Goal: Information Seeking & Learning: Learn about a topic

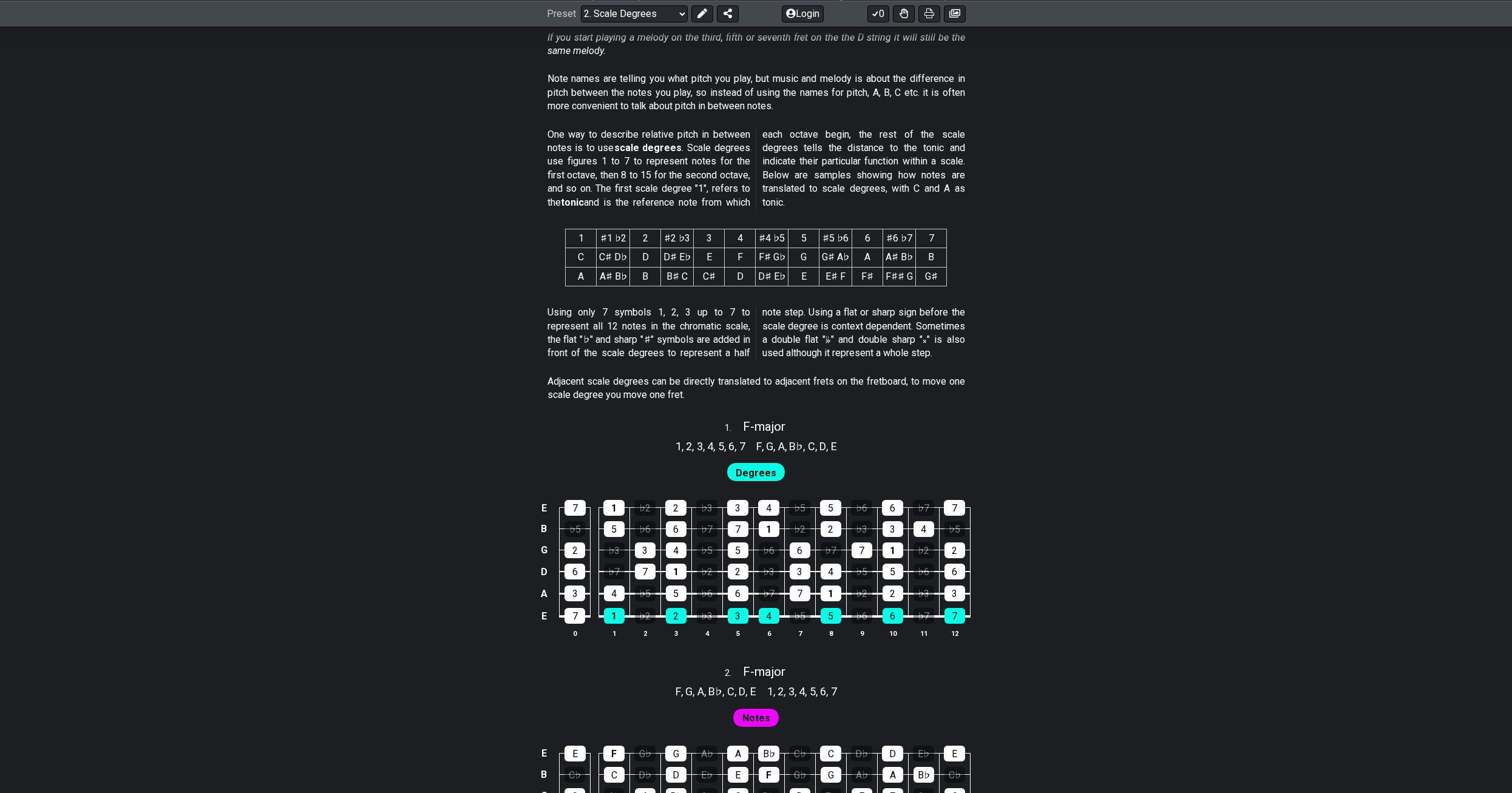
scroll to position [425, 0]
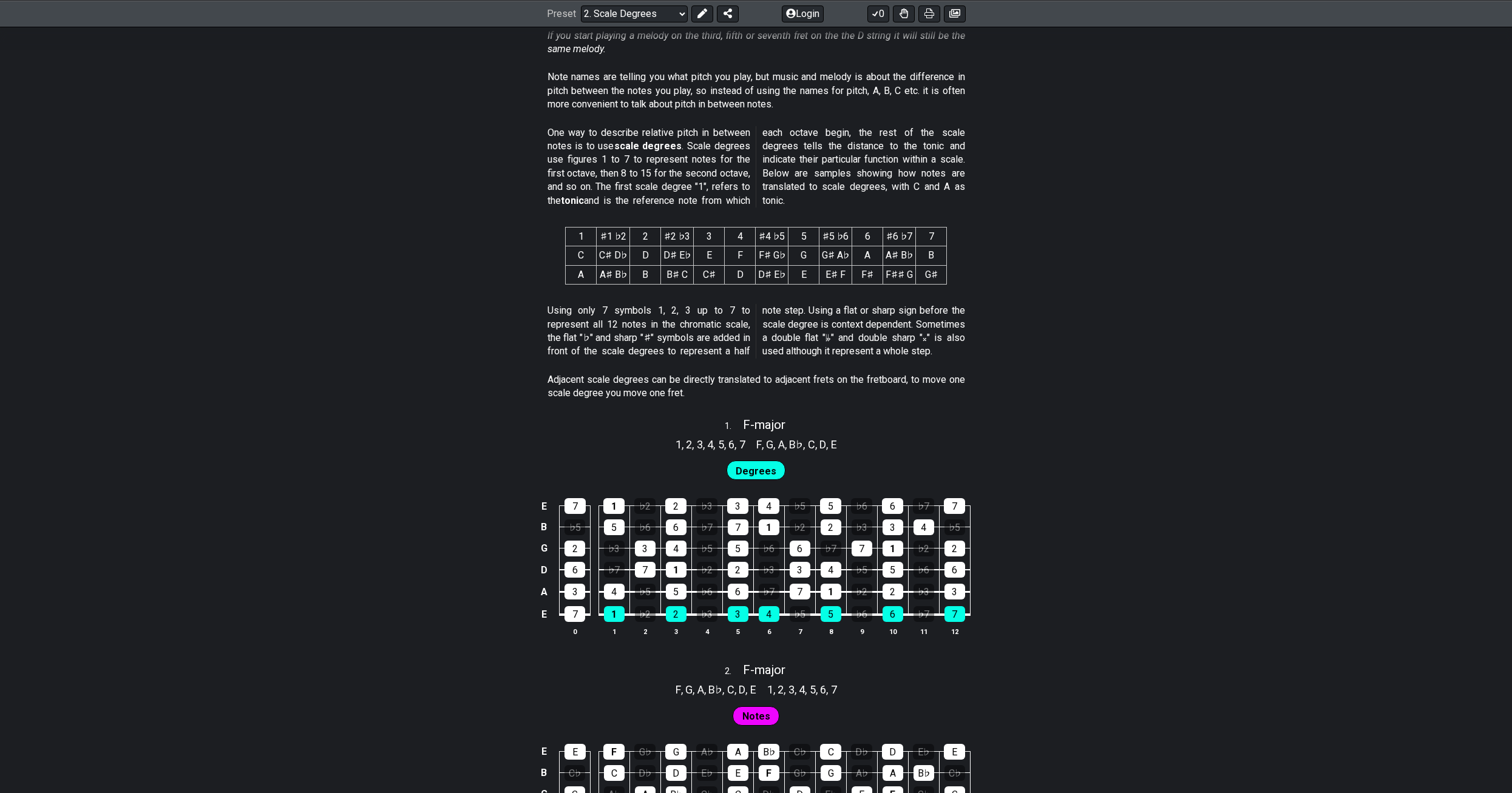
click at [656, 613] on td "♭2" at bounding box center [644, 603] width 31 height 23
click at [647, 613] on div "♭2" at bounding box center [645, 614] width 20 height 16
click at [670, 613] on div "2" at bounding box center [675, 614] width 20 height 16
click at [620, 614] on div "1" at bounding box center [614, 614] width 20 height 16
click at [615, 589] on div "4" at bounding box center [614, 592] width 20 height 16
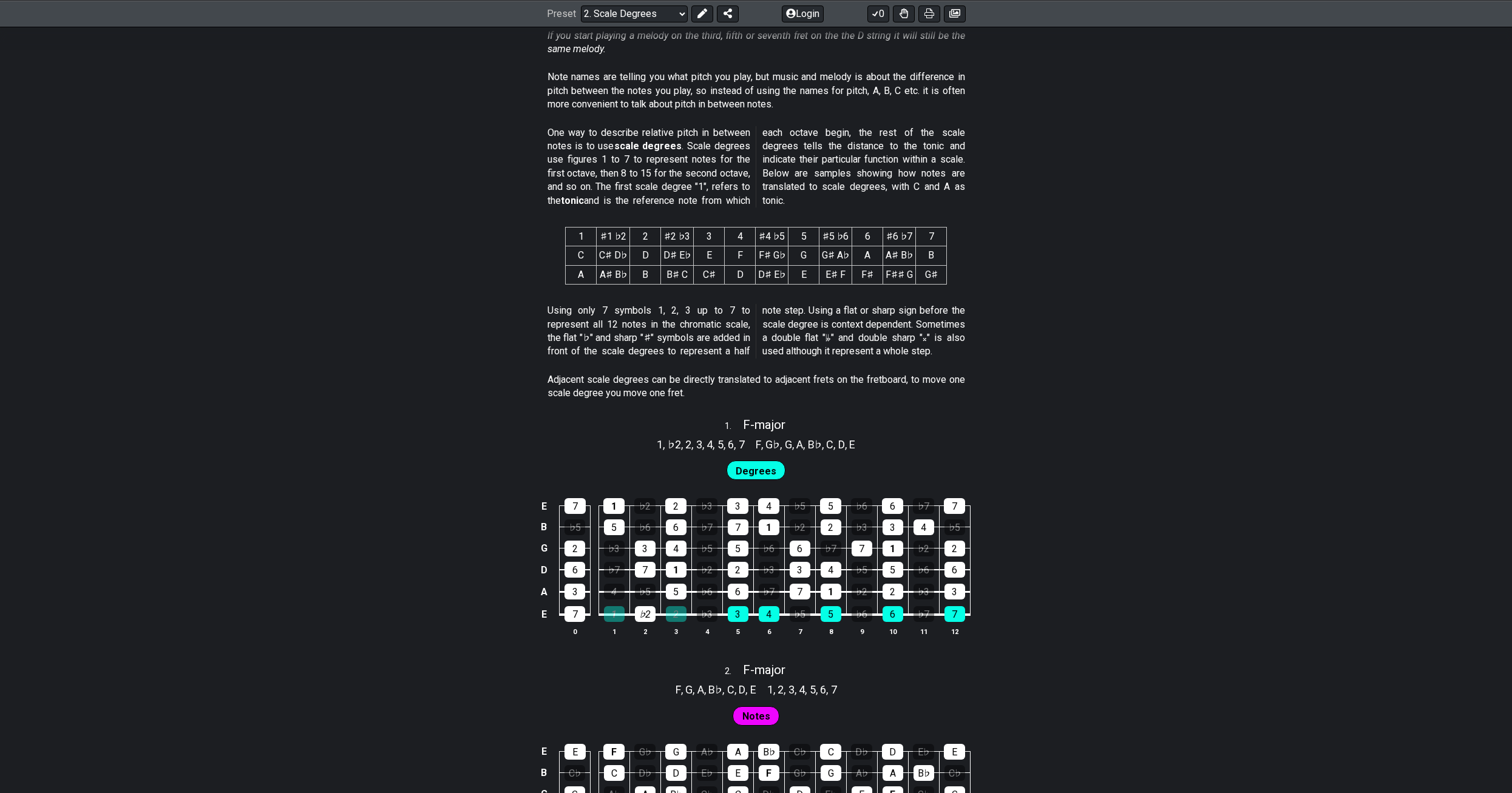
click at [758, 477] on span "Degrees" at bounding box center [756, 471] width 41 height 18
click at [757, 472] on span "Degrees" at bounding box center [756, 471] width 41 height 18
click at [752, 422] on span "F - major" at bounding box center [764, 425] width 42 height 15
select select "F"
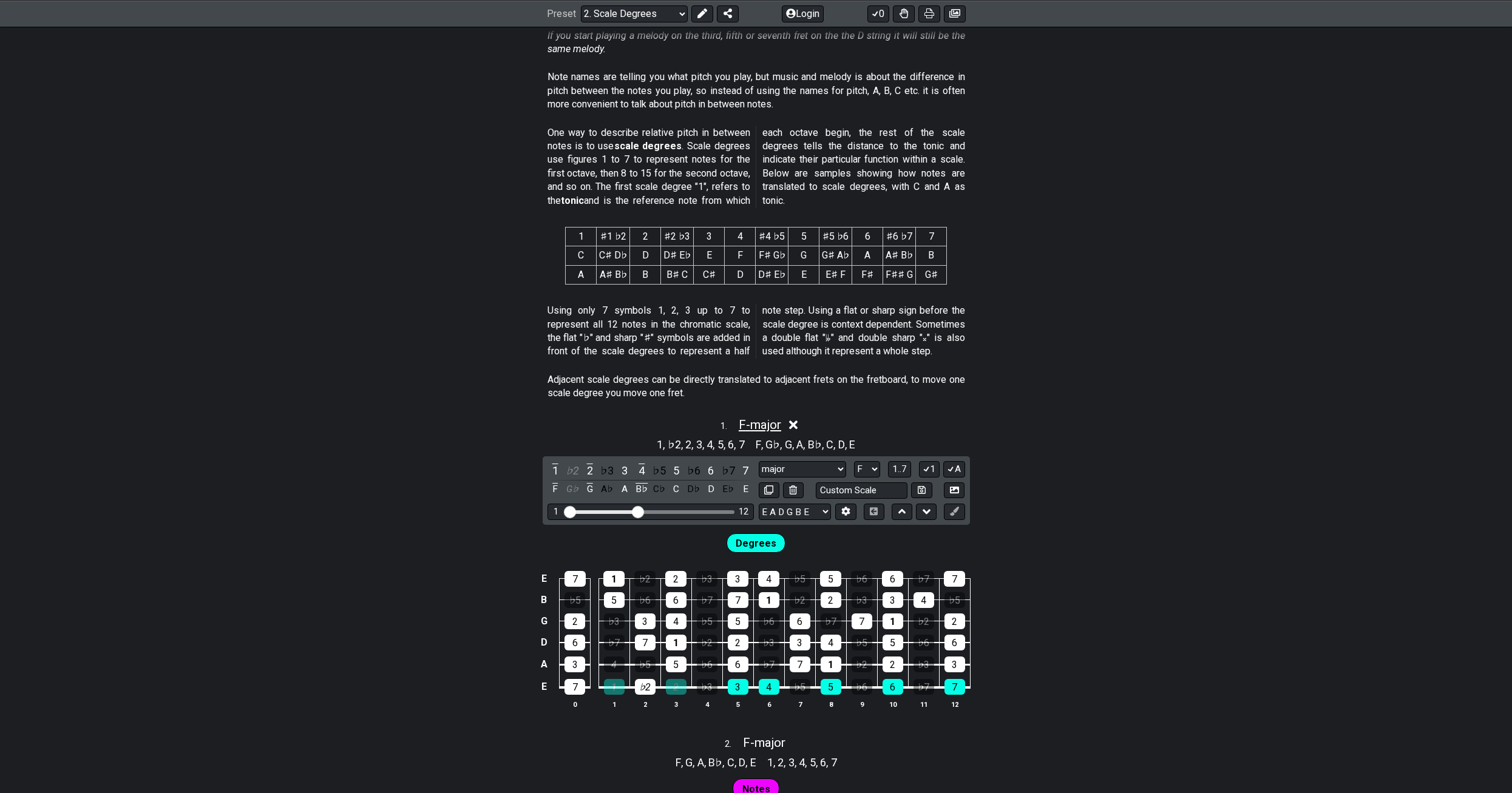
click at [763, 420] on span "F - major" at bounding box center [760, 425] width 42 height 15
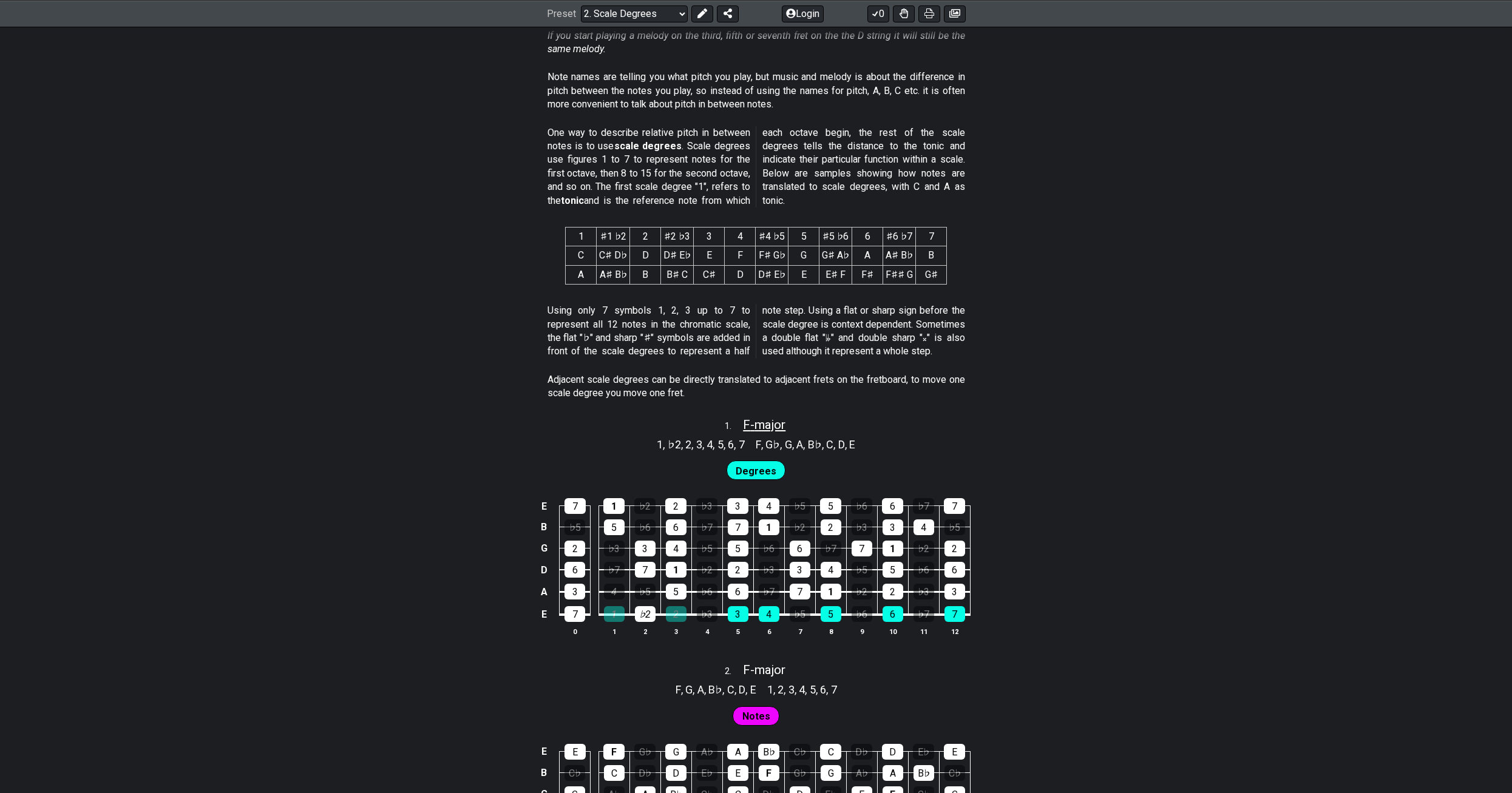
click at [763, 420] on span "F - major" at bounding box center [764, 425] width 42 height 15
select select "F"
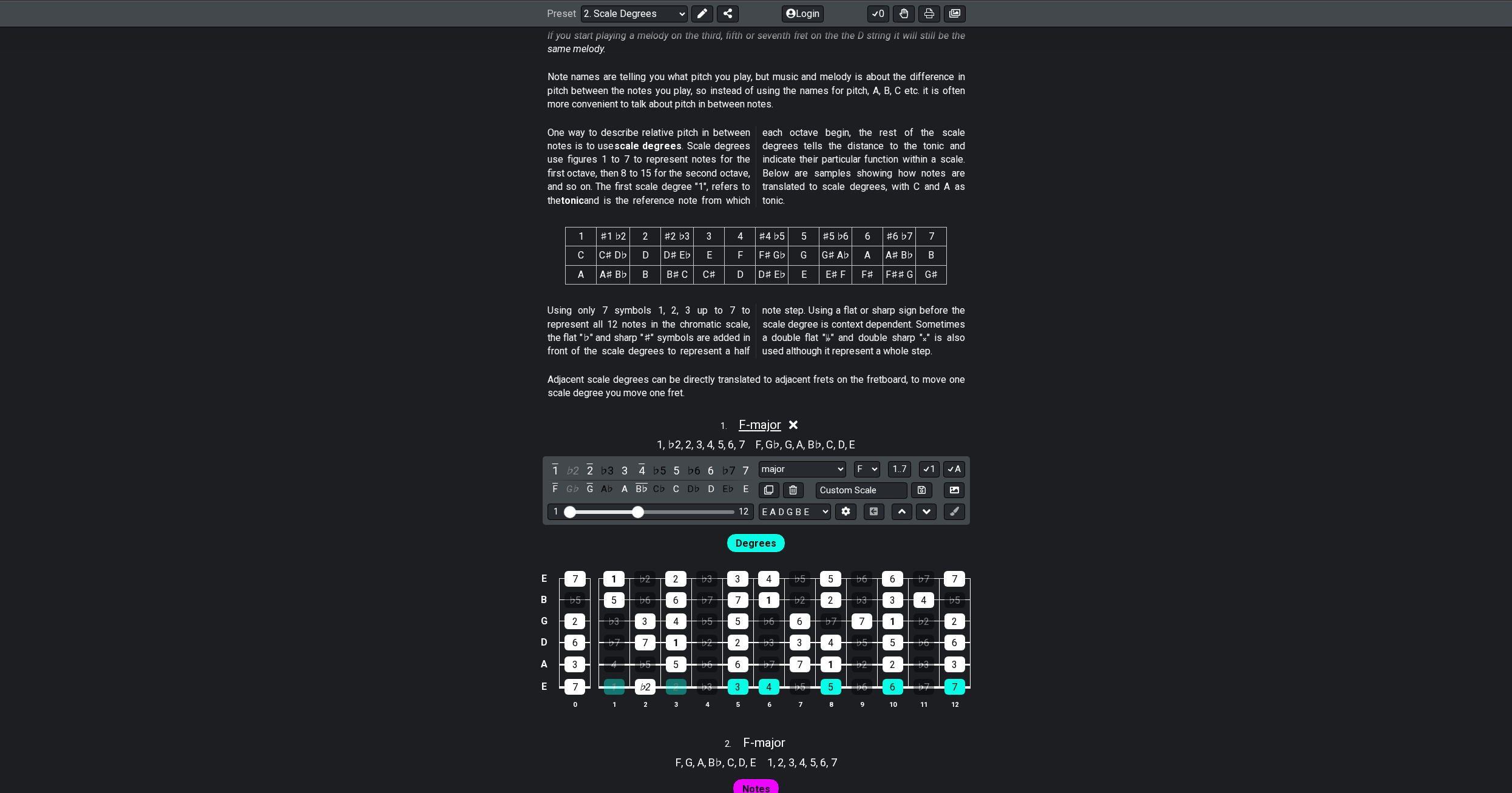
click at [758, 427] on span "F - major" at bounding box center [760, 425] width 42 height 15
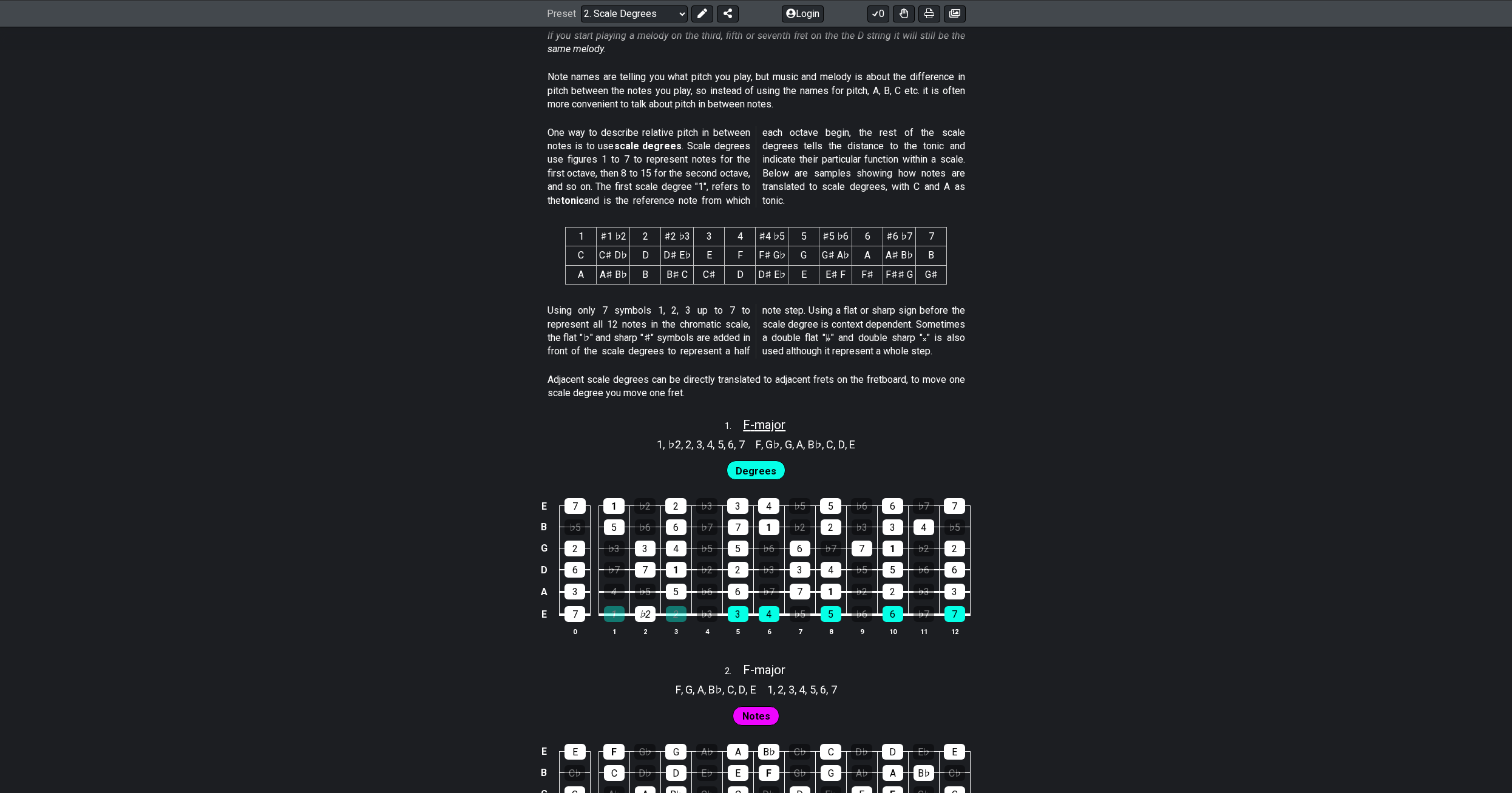
click at [758, 427] on span "F - major" at bounding box center [764, 425] width 42 height 15
select select "F"
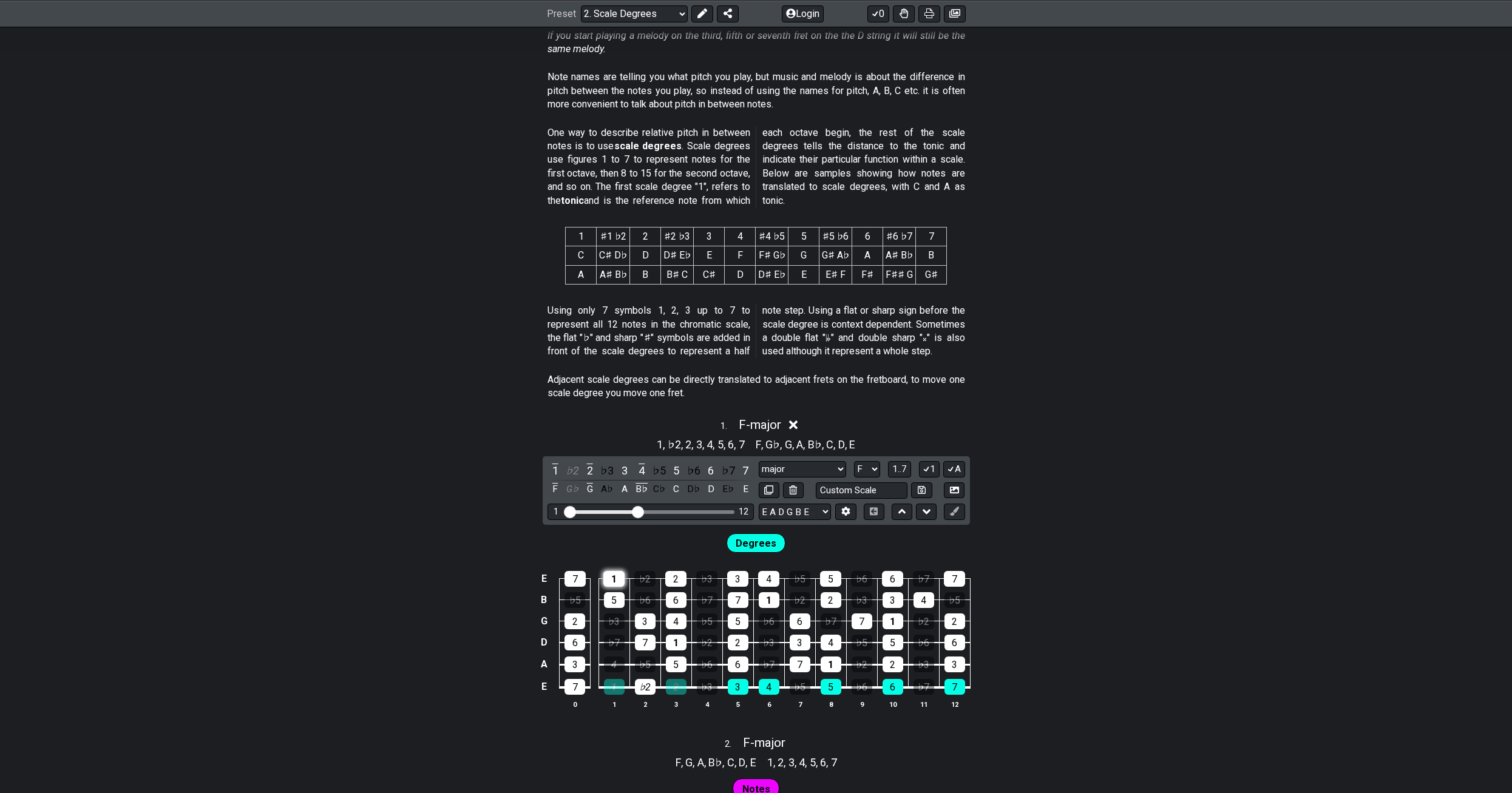
click at [614, 580] on div "1" at bounding box center [614, 579] width 21 height 16
click at [619, 596] on div "5" at bounding box center [614, 600] width 20 height 16
click at [656, 586] on td "♭6" at bounding box center [644, 589] width 31 height 21
click at [679, 580] on div "2" at bounding box center [676, 579] width 21 height 16
click at [681, 600] on div "6" at bounding box center [675, 600] width 20 height 16
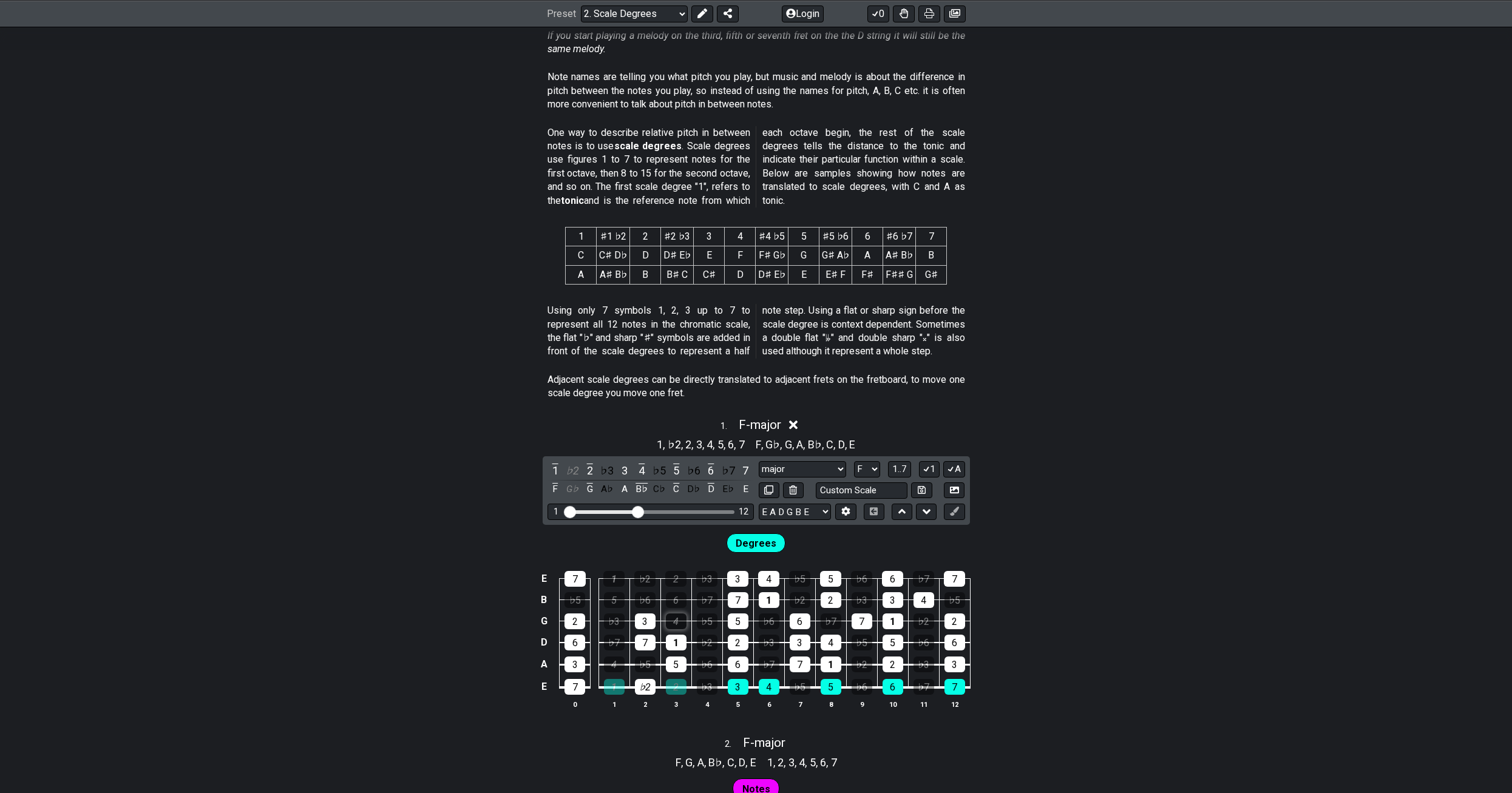
click at [679, 625] on div "4" at bounding box center [675, 621] width 20 height 16
click at [649, 637] on div "7" at bounding box center [645, 643] width 20 height 16
click at [680, 642] on div "1" at bounding box center [675, 643] width 20 height 16
click at [639, 621] on div "3" at bounding box center [645, 621] width 20 height 16
click at [722, 624] on td "♭2" at bounding box center [706, 631] width 31 height 22
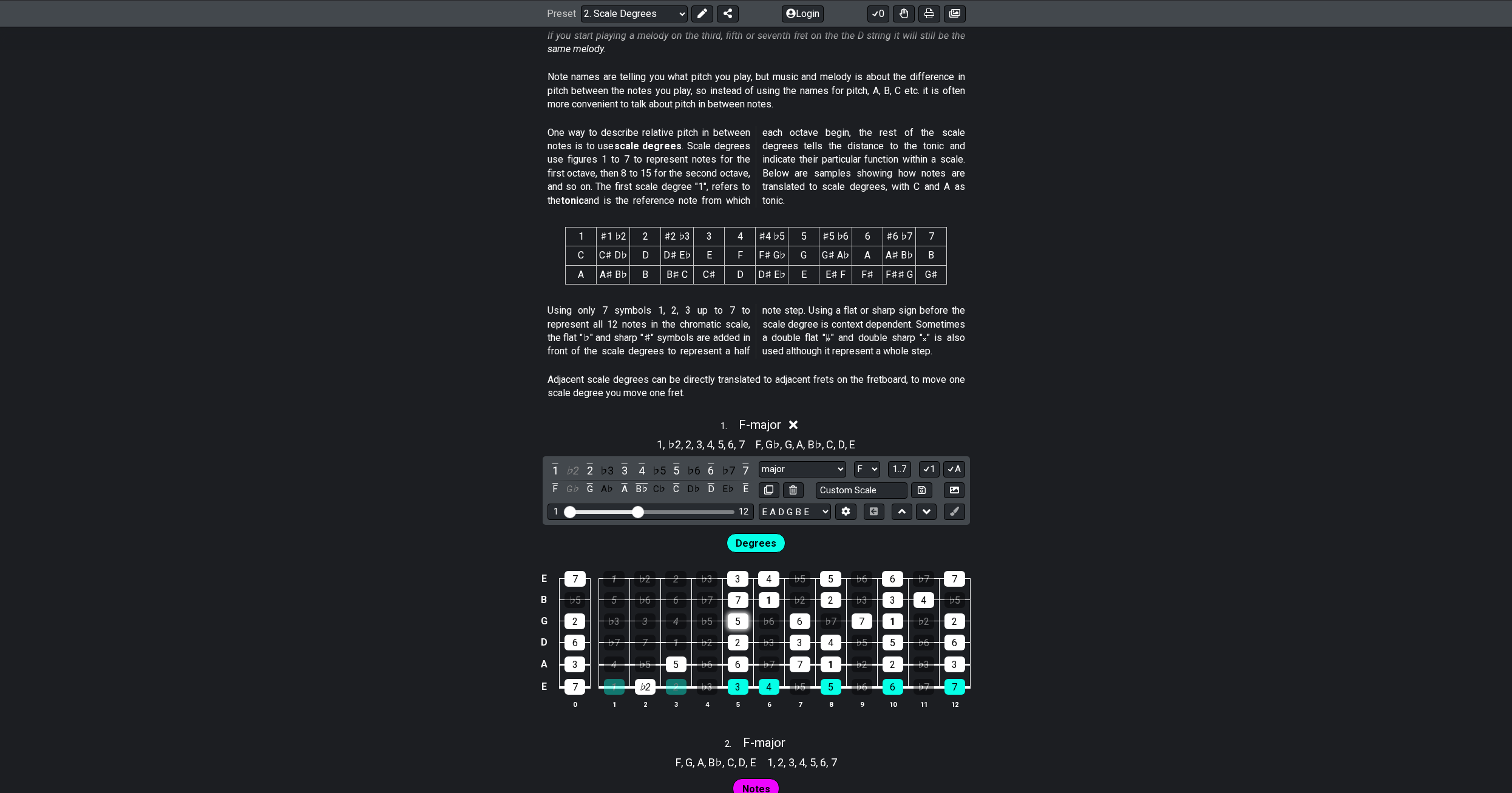
click at [730, 623] on div "5" at bounding box center [738, 621] width 20 height 16
click at [738, 598] on div "7" at bounding box center [738, 600] width 20 height 16
drag, startPoint x: 741, startPoint y: 589, endPoint x: 756, endPoint y: 589, distance: 15.0
click at [747, 589] on td "7" at bounding box center [738, 589] width 31 height 21
drag, startPoint x: 756, startPoint y: 589, endPoint x: 776, endPoint y: 621, distance: 37.7
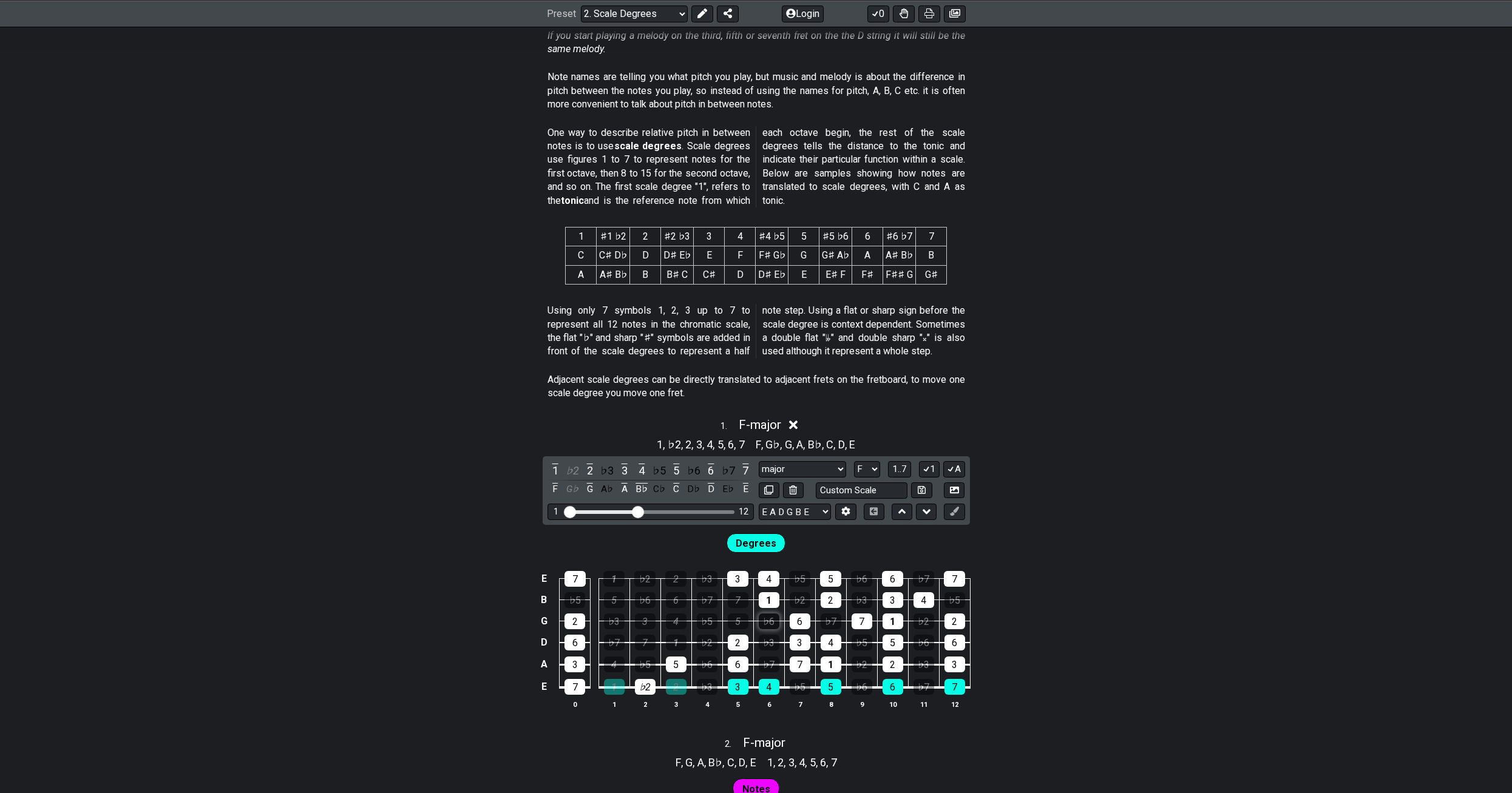
click at [761, 593] on td "1" at bounding box center [769, 589] width 31 height 21
click at [776, 625] on div "♭6" at bounding box center [769, 621] width 20 height 16
drag, startPoint x: 778, startPoint y: 630, endPoint x: 774, endPoint y: 590, distance: 40.2
click at [778, 628] on td "♭3" at bounding box center [769, 631] width 31 height 22
click at [797, 425] on icon at bounding box center [794, 425] width 9 height 9
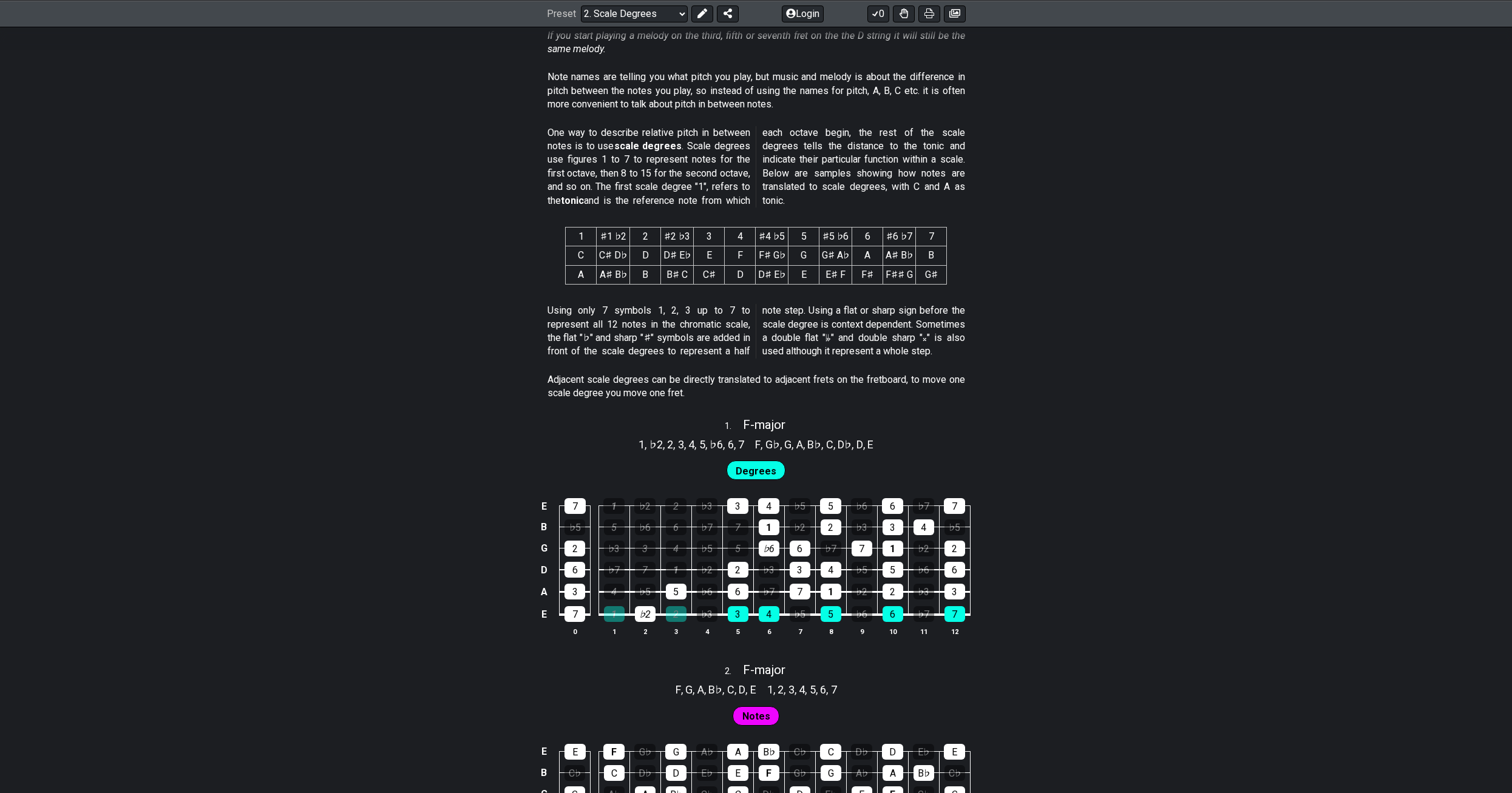
click at [754, 472] on span "Degrees" at bounding box center [756, 471] width 41 height 18
click at [747, 469] on span "Degrees" at bounding box center [756, 471] width 41 height 18
click at [765, 427] on span "F - major" at bounding box center [764, 425] width 42 height 15
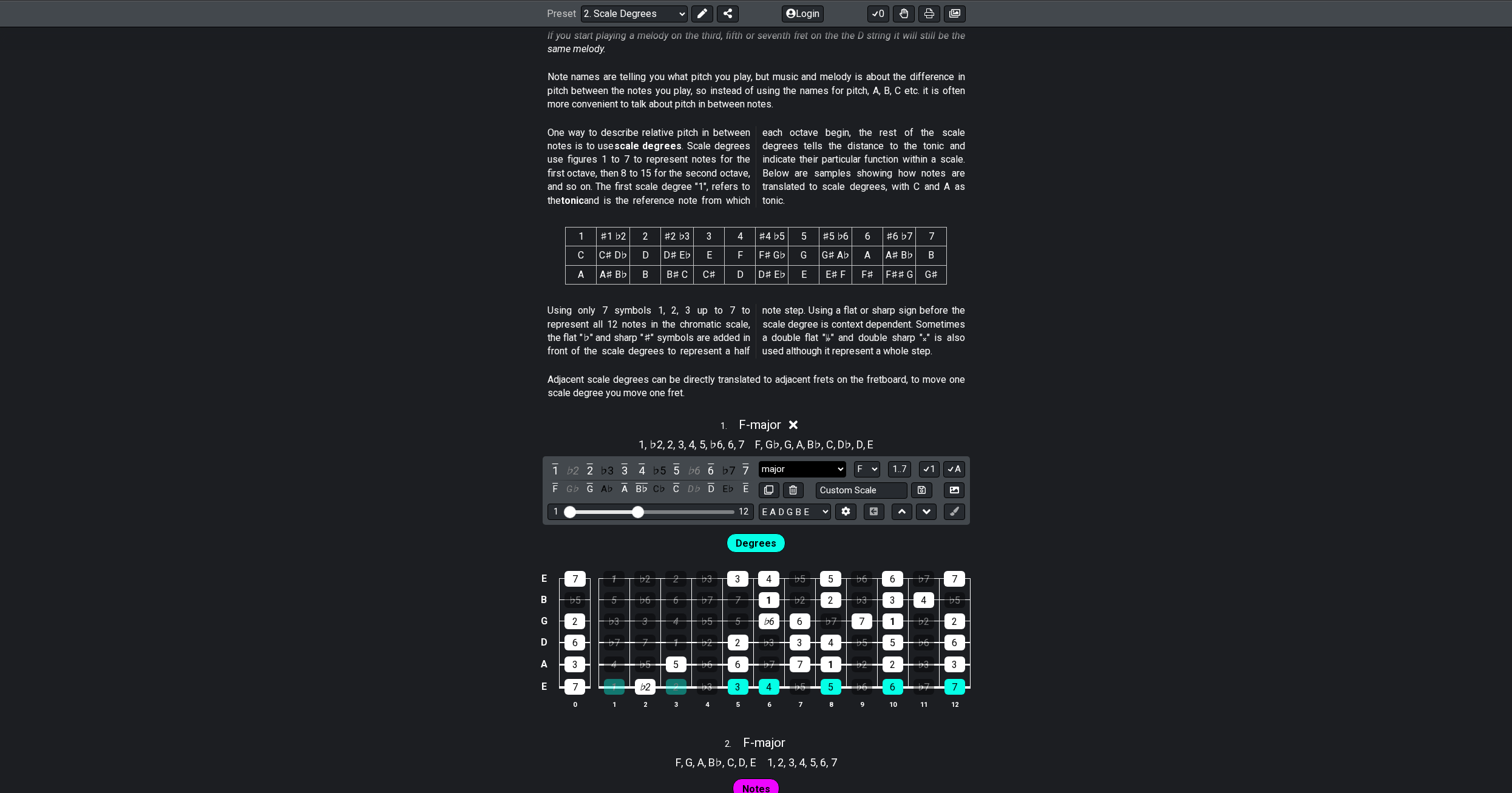
click at [837, 470] on select "major major Minor Pentatonic Major Pentatonic Minor Blues Major Blues Major / I…" at bounding box center [802, 469] width 87 height 17
click at [759, 462] on select "major major Minor Pentatonic Major Pentatonic Minor Blues Major Blues Major / I…" at bounding box center [802, 469] width 87 height 17
click at [863, 464] on select "A♭ A A♯ B♭ B C C♯ D♭ D D♯ E♭ E F F♯ G♭ G G♯" at bounding box center [867, 469] width 26 height 17
select select "B"
click at [854, 462] on select "A♭ A A♯ B♭ B C C♯ D♭ D D♯ E♭ E F F♯ G♭ G G♯" at bounding box center [867, 469] width 26 height 17
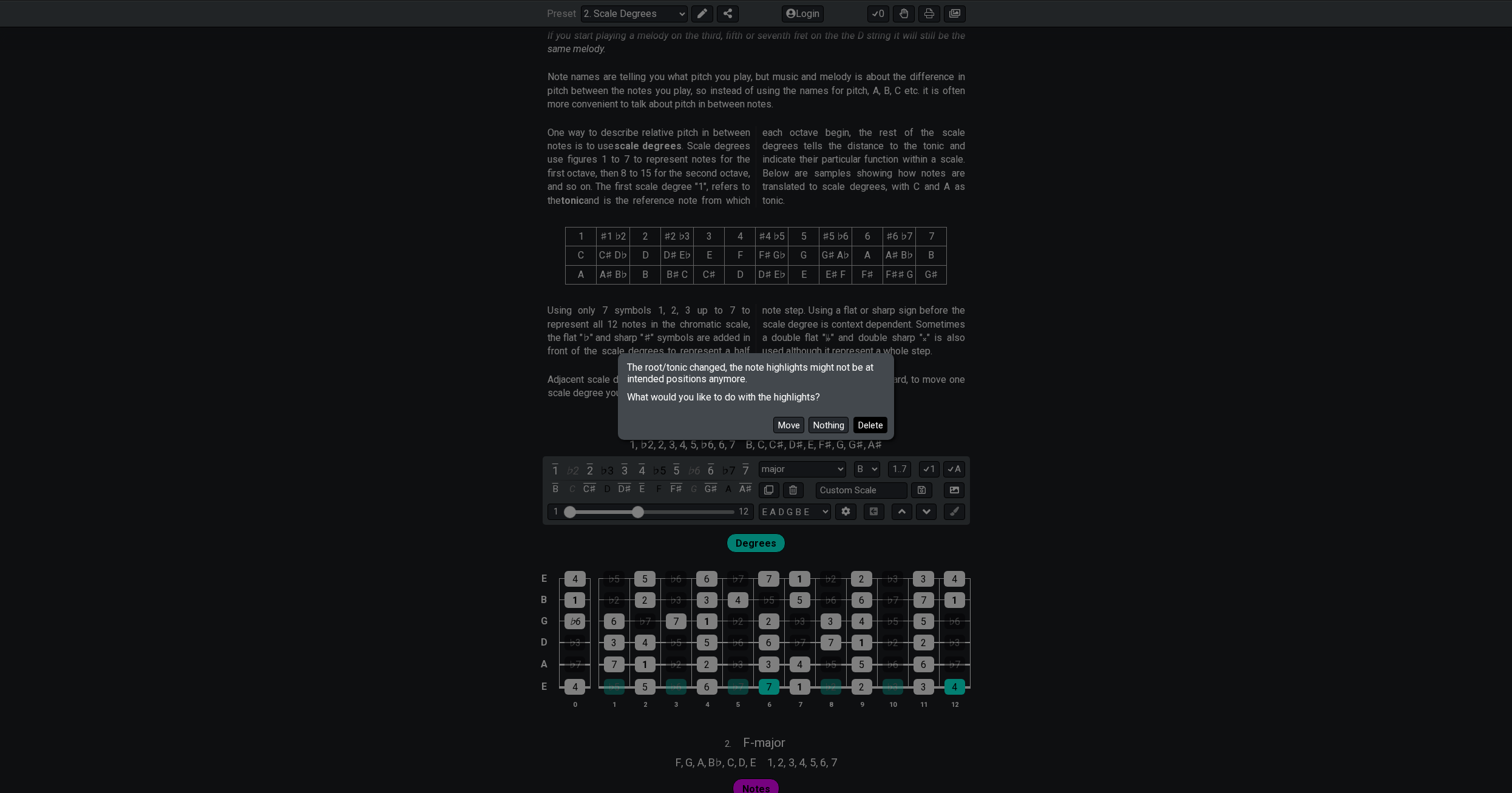
click at [867, 427] on button "Delete" at bounding box center [870, 425] width 34 height 17
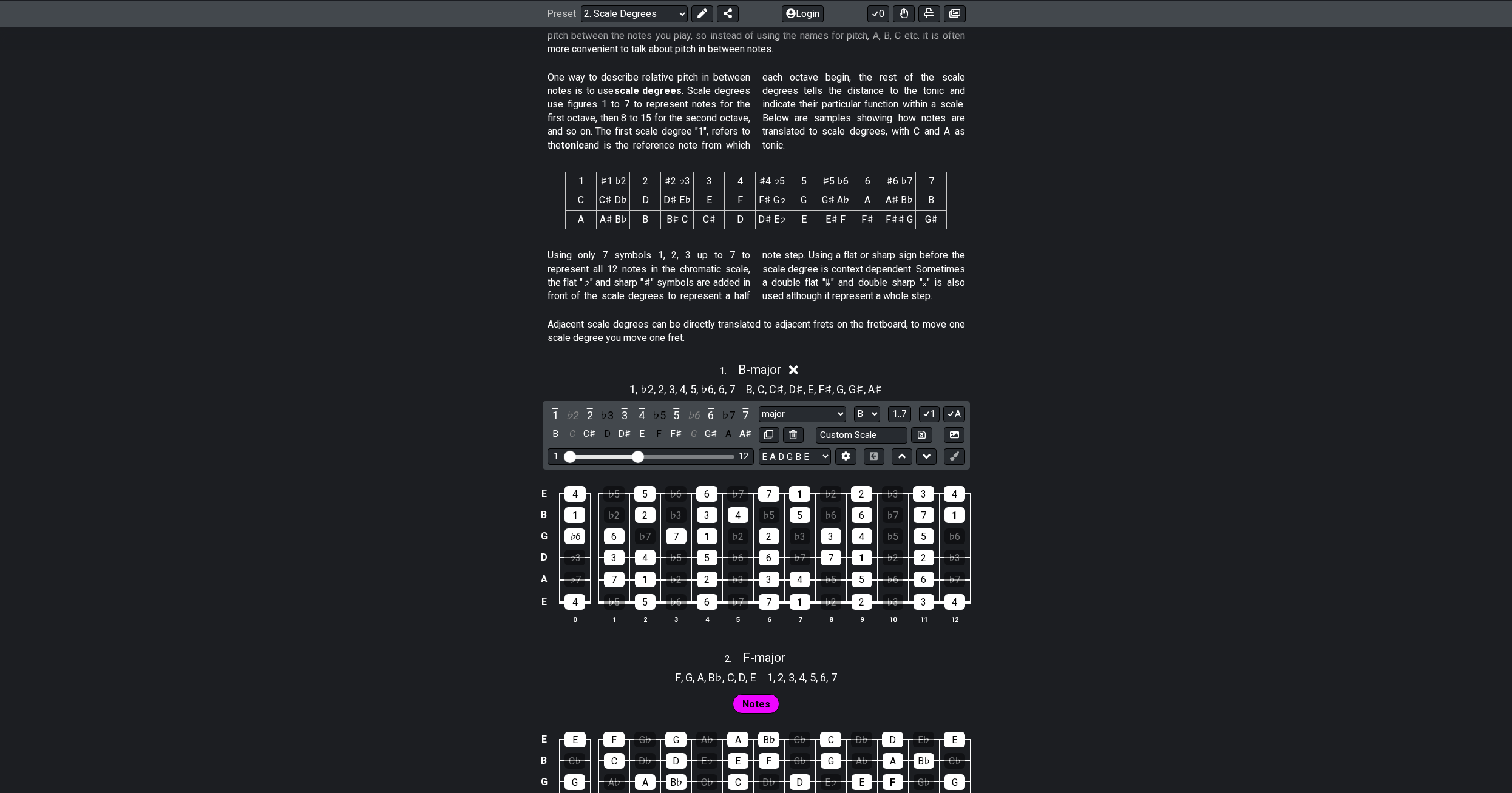
scroll to position [789, 0]
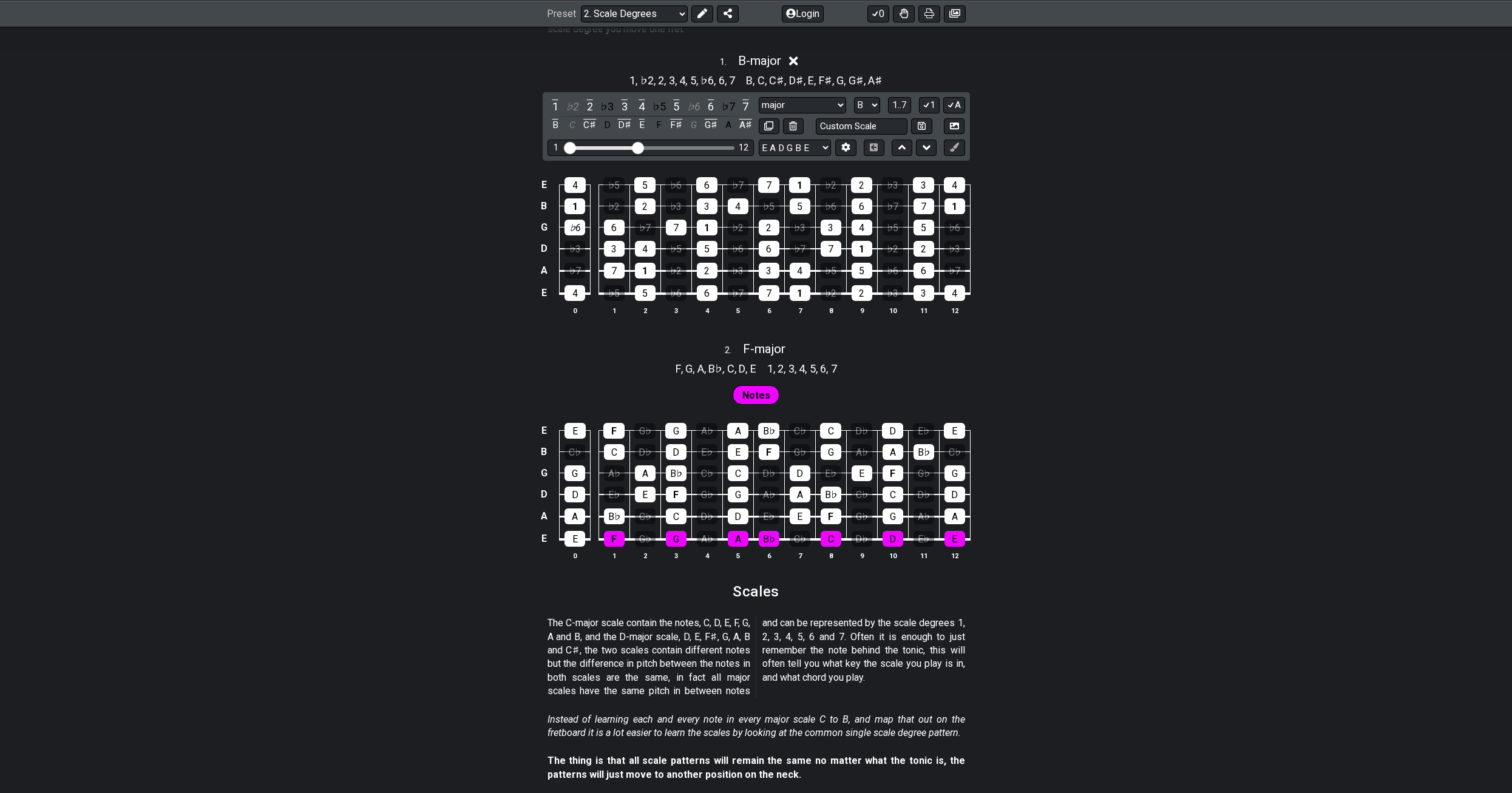
drag, startPoint x: 1009, startPoint y: 602, endPoint x: 333, endPoint y: 623, distance: 676.3
click at [335, 622] on section "The C-major scale contain the notes, C, D, E, F, G, A and B, and the D-major sc…" at bounding box center [756, 660] width 1512 height 96
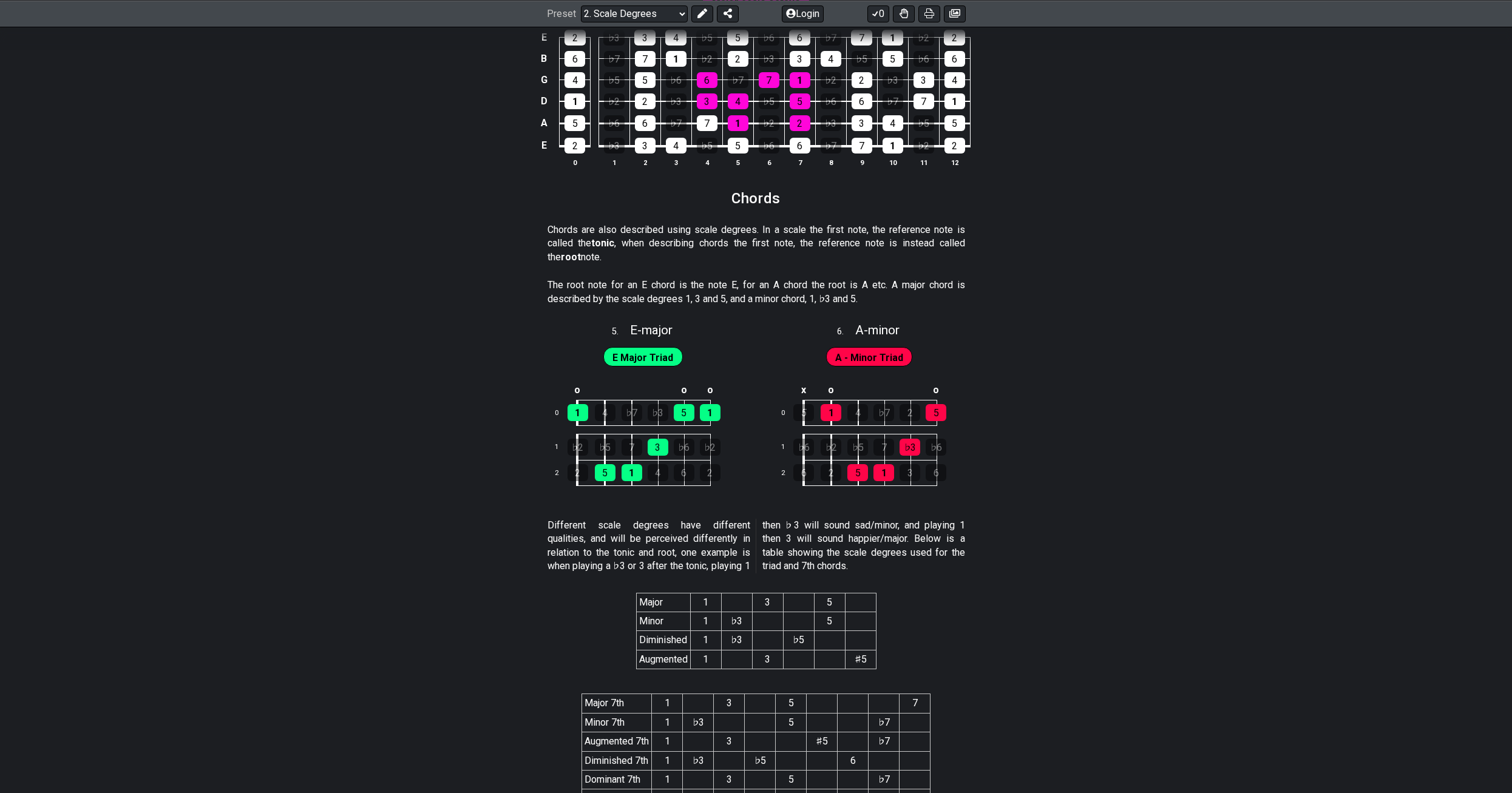
scroll to position [1879, 0]
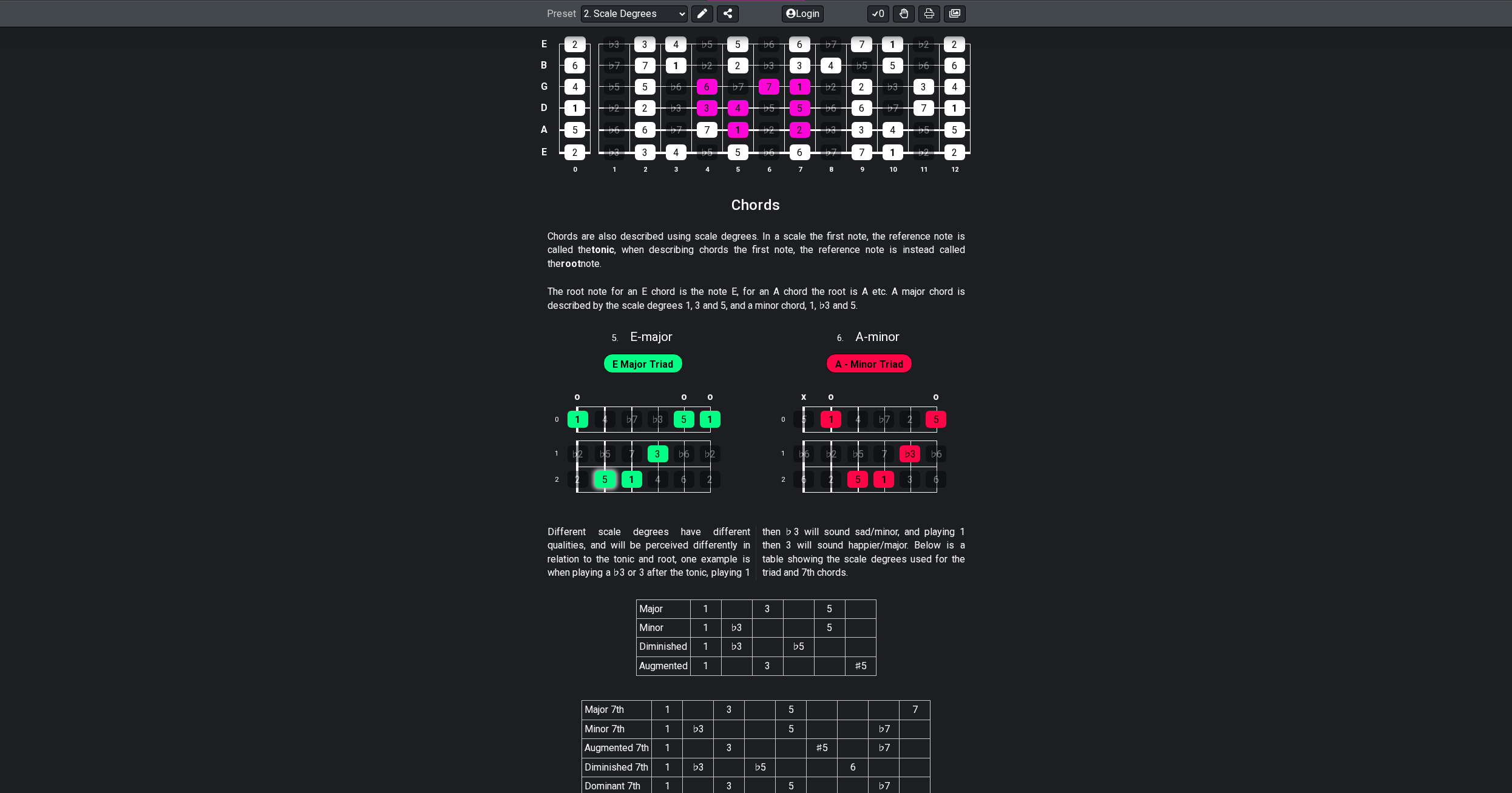
click at [614, 477] on div "5" at bounding box center [605, 479] width 20 height 17
click at [604, 478] on div "5" at bounding box center [605, 479] width 20 height 17
click at [607, 455] on div "♭5" at bounding box center [605, 454] width 20 height 17
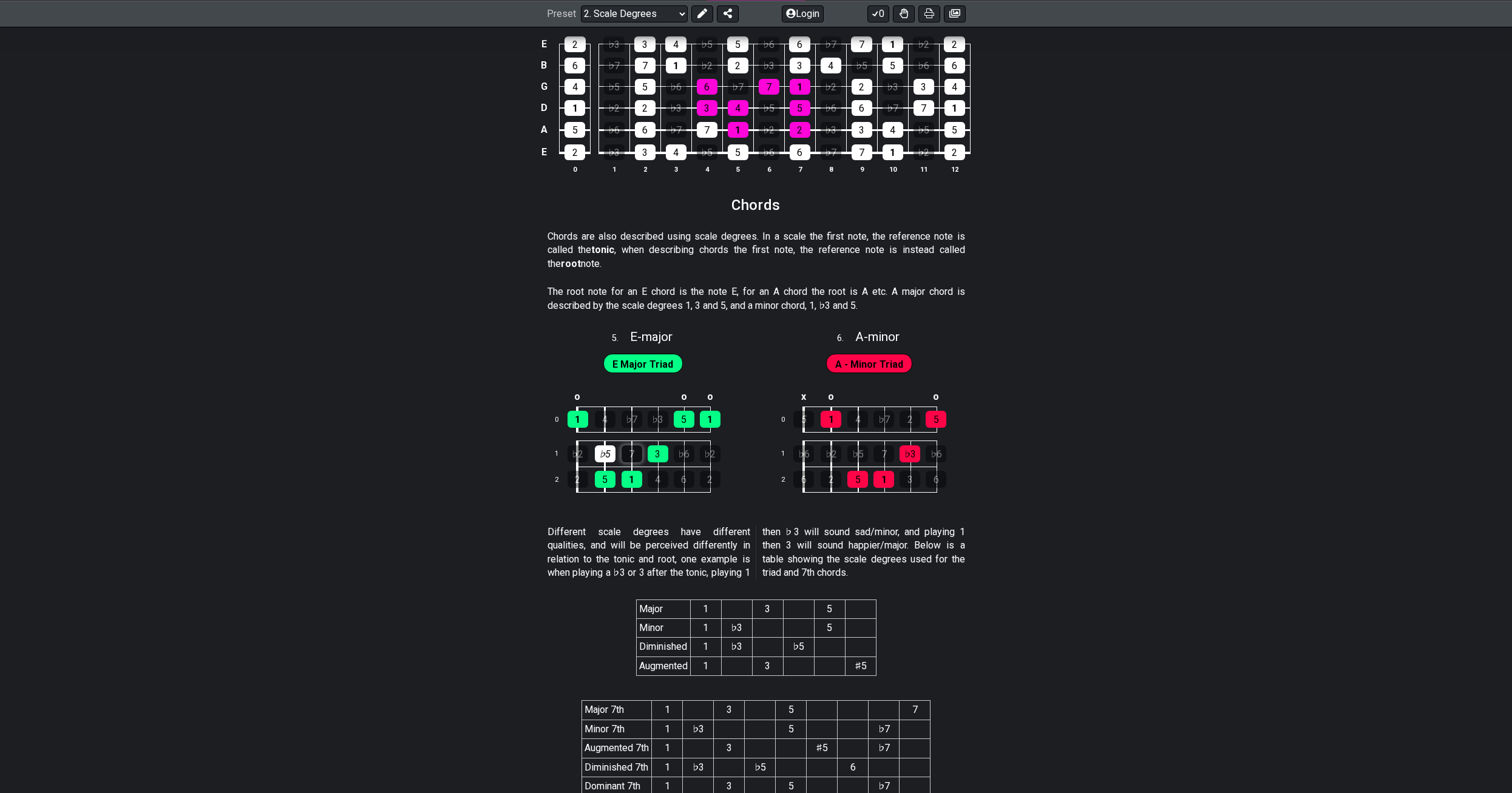
click at [628, 455] on div "7" at bounding box center [631, 454] width 20 height 17
click at [593, 453] on td "♭2" at bounding box center [591, 454] width 28 height 26
click at [601, 452] on div "♭5" at bounding box center [605, 454] width 20 height 17
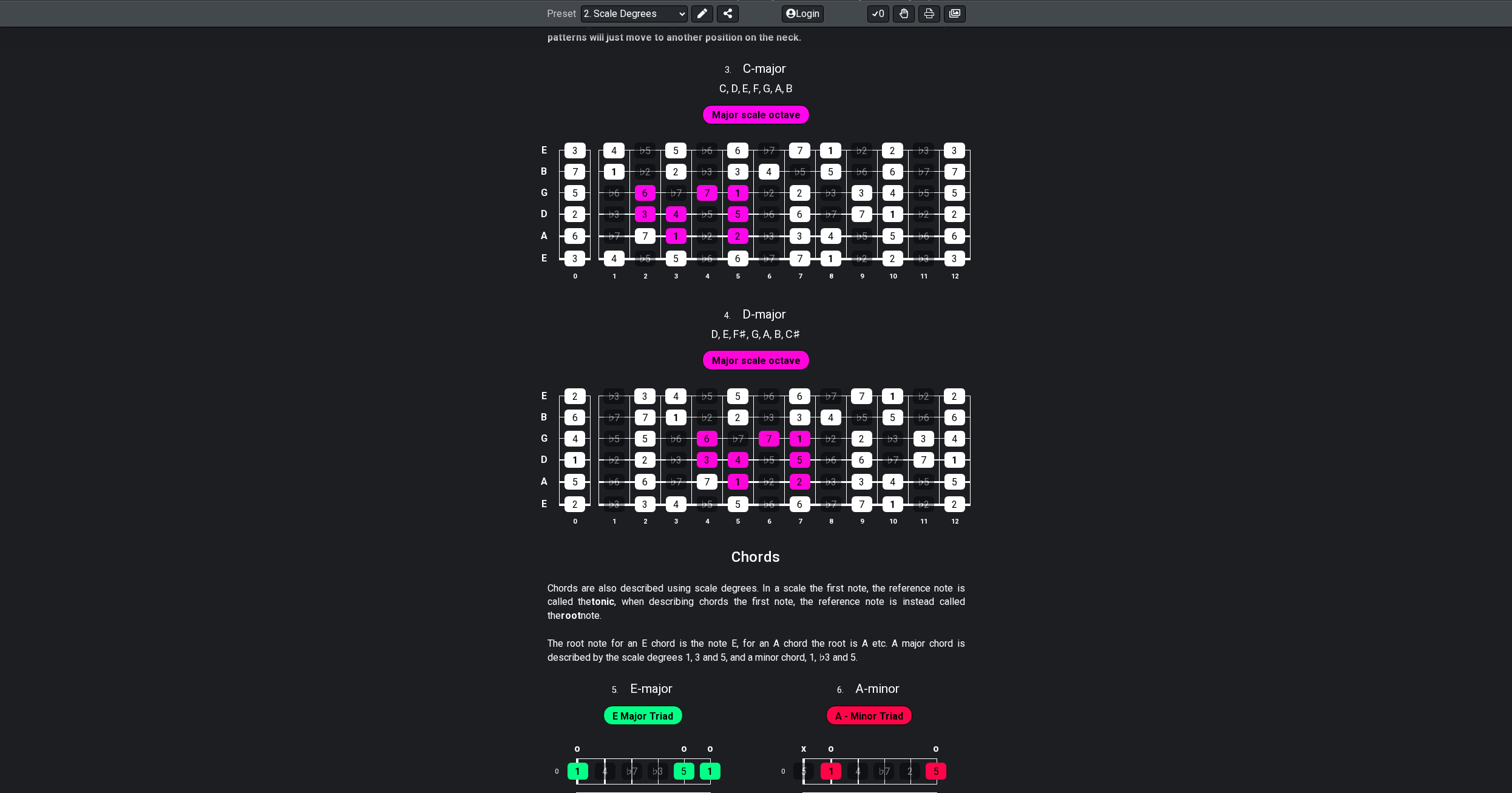
scroll to position [1515, 0]
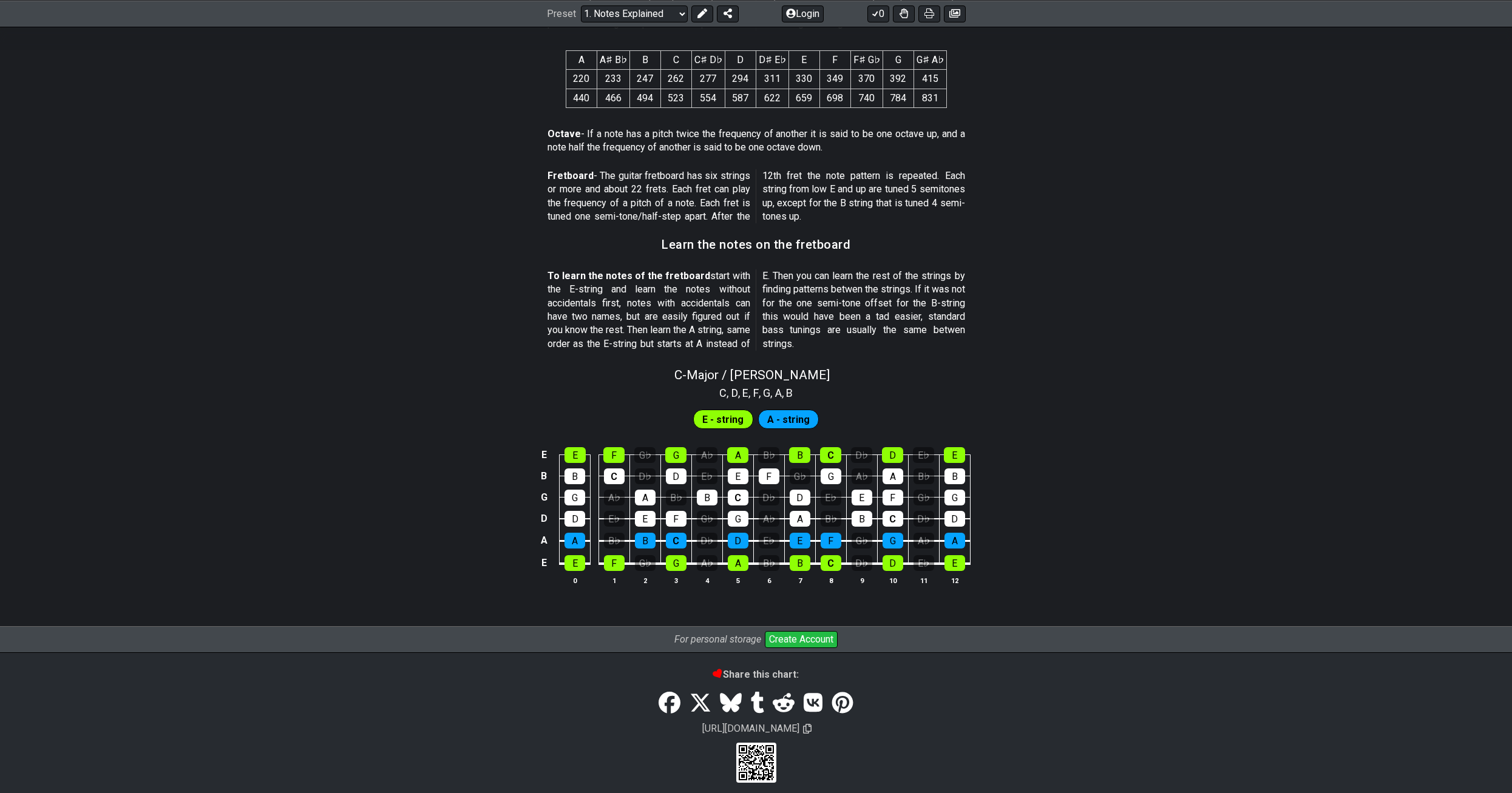
scroll to position [897, 0]
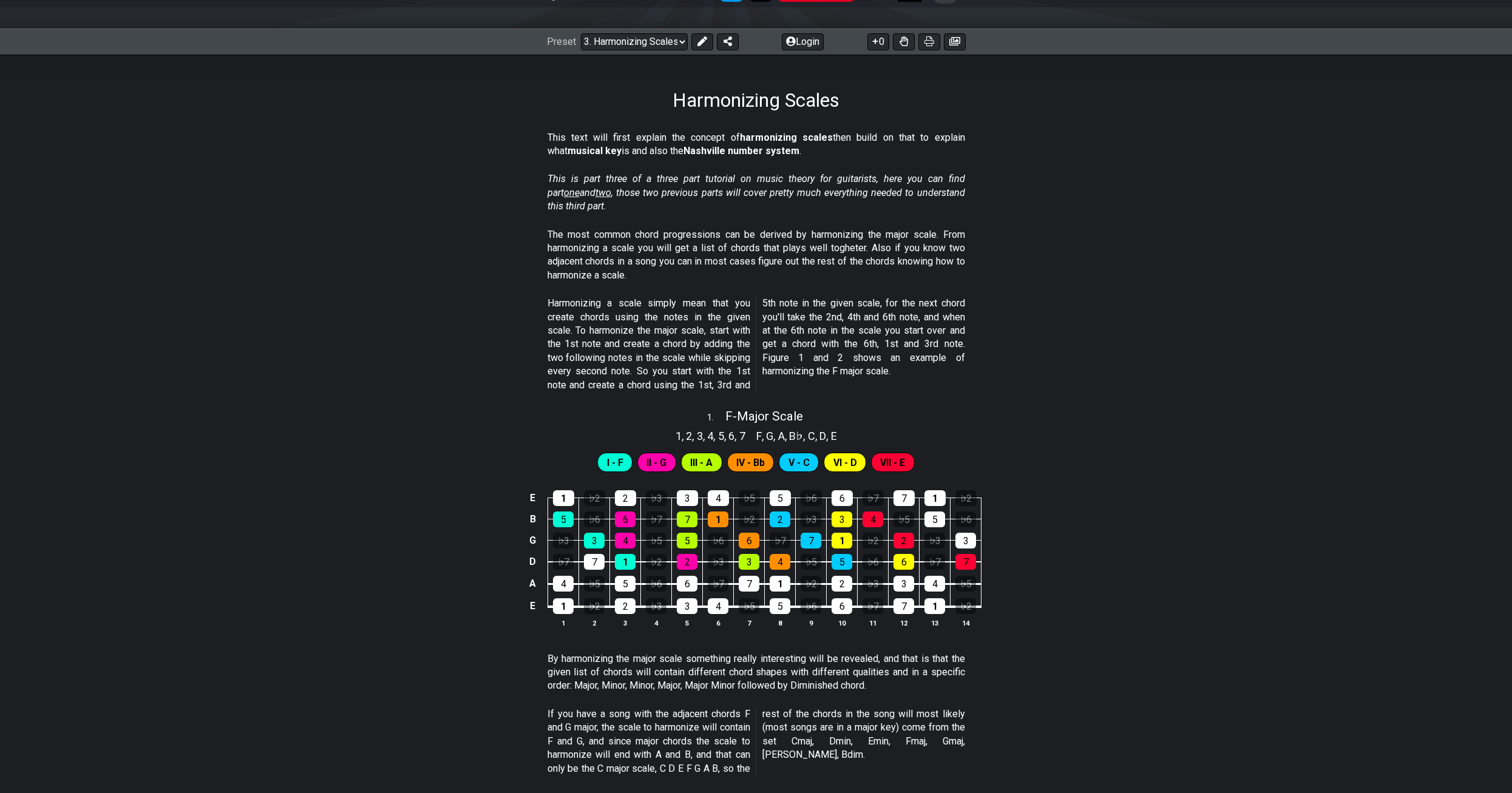
scroll to position [182, 0]
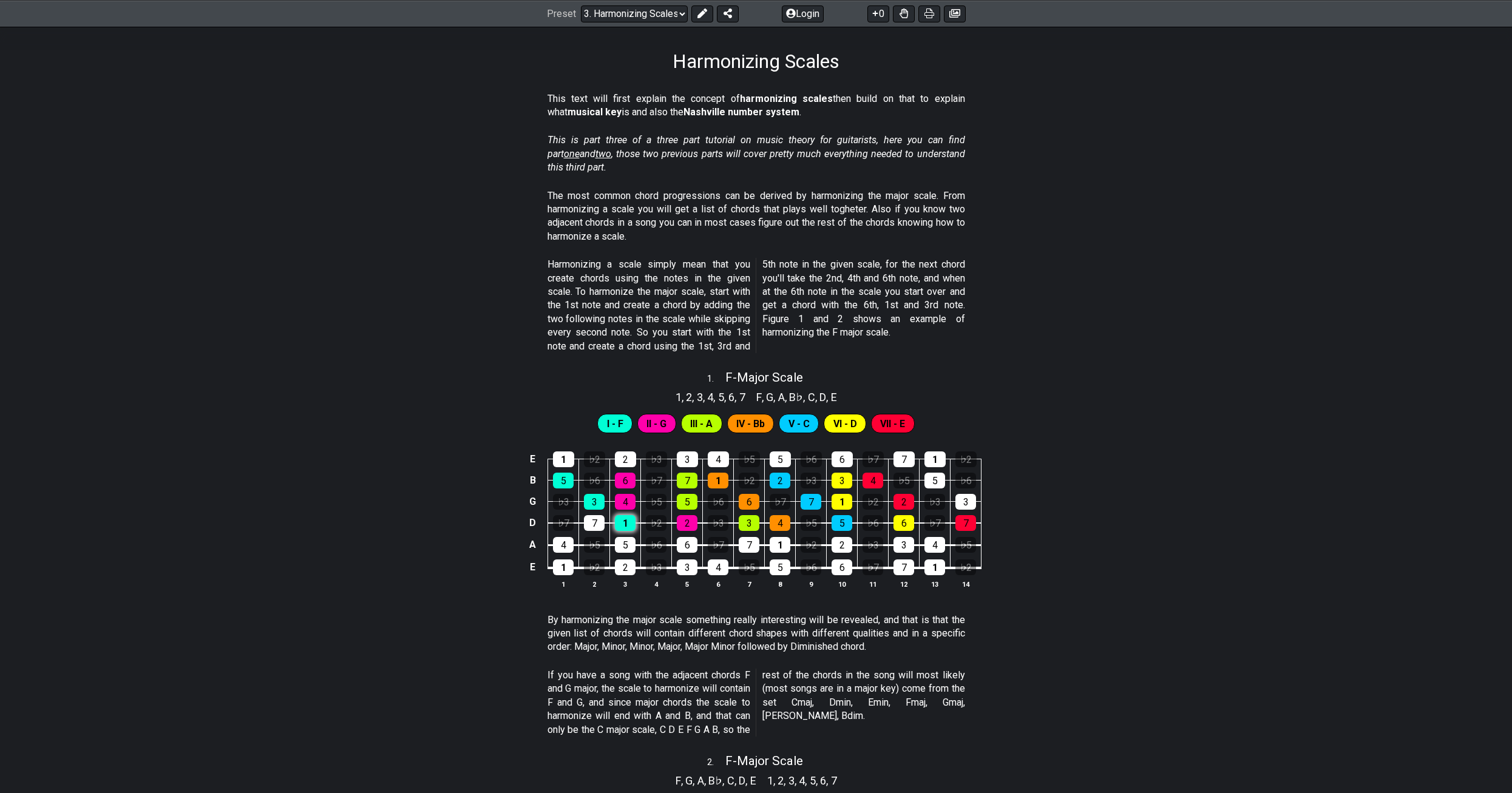
click at [625, 516] on div "1" at bounding box center [625, 523] width 20 height 16
click at [621, 520] on div "1" at bounding box center [625, 523] width 20 height 16
click at [650, 418] on span "II - G" at bounding box center [656, 424] width 20 height 18
click at [580, 423] on div "I - F II - G III - A IV - Bb V - C VI - D VII - E" at bounding box center [756, 421] width 1512 height 30
click at [602, 419] on div "I - F" at bounding box center [615, 423] width 35 height 19
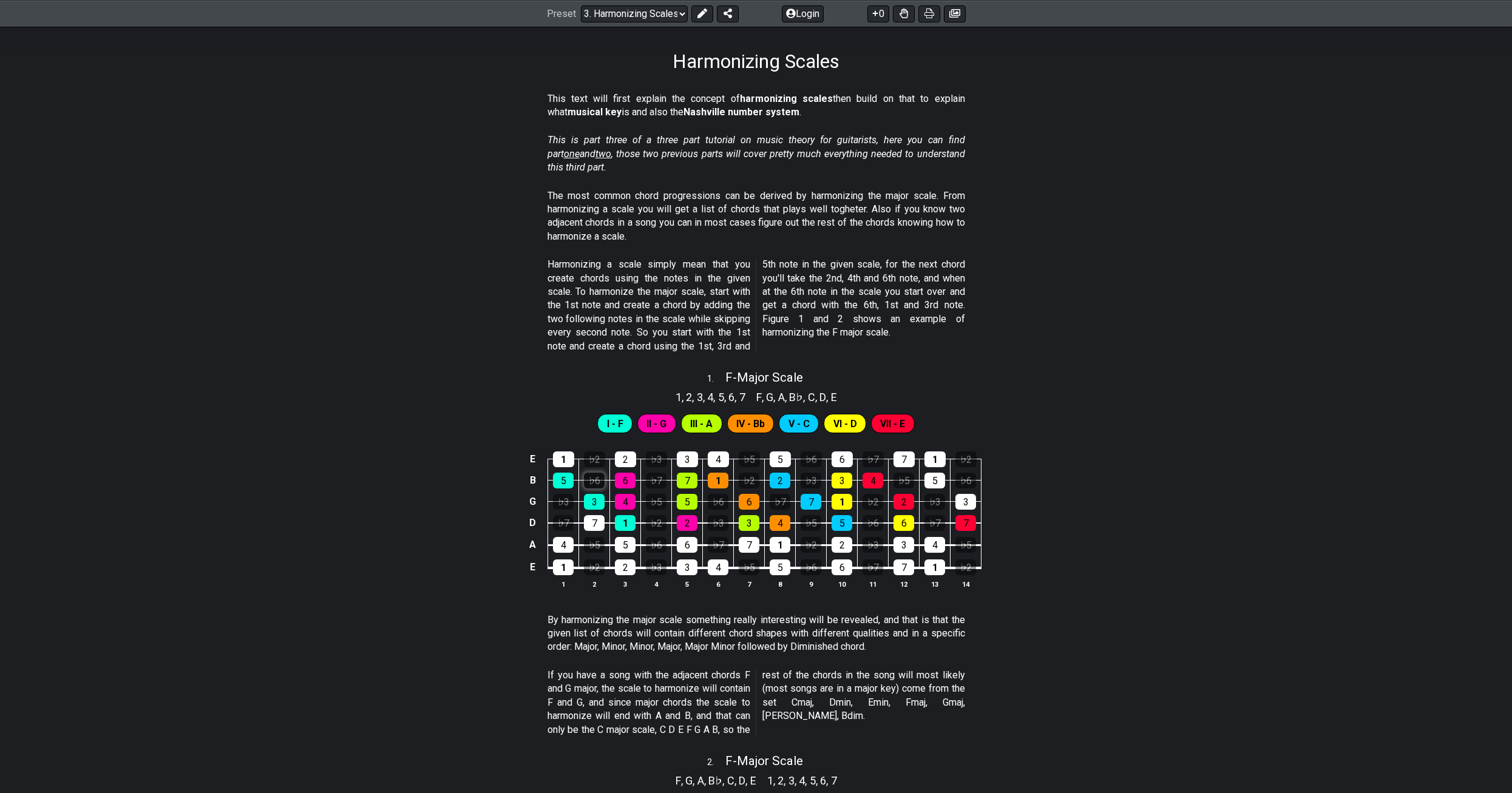
click at [589, 479] on div "♭6" at bounding box center [594, 481] width 20 height 16
click at [650, 477] on div "♭7" at bounding box center [656, 481] width 20 height 16
click at [597, 475] on div "♭6" at bounding box center [594, 481] width 20 height 16
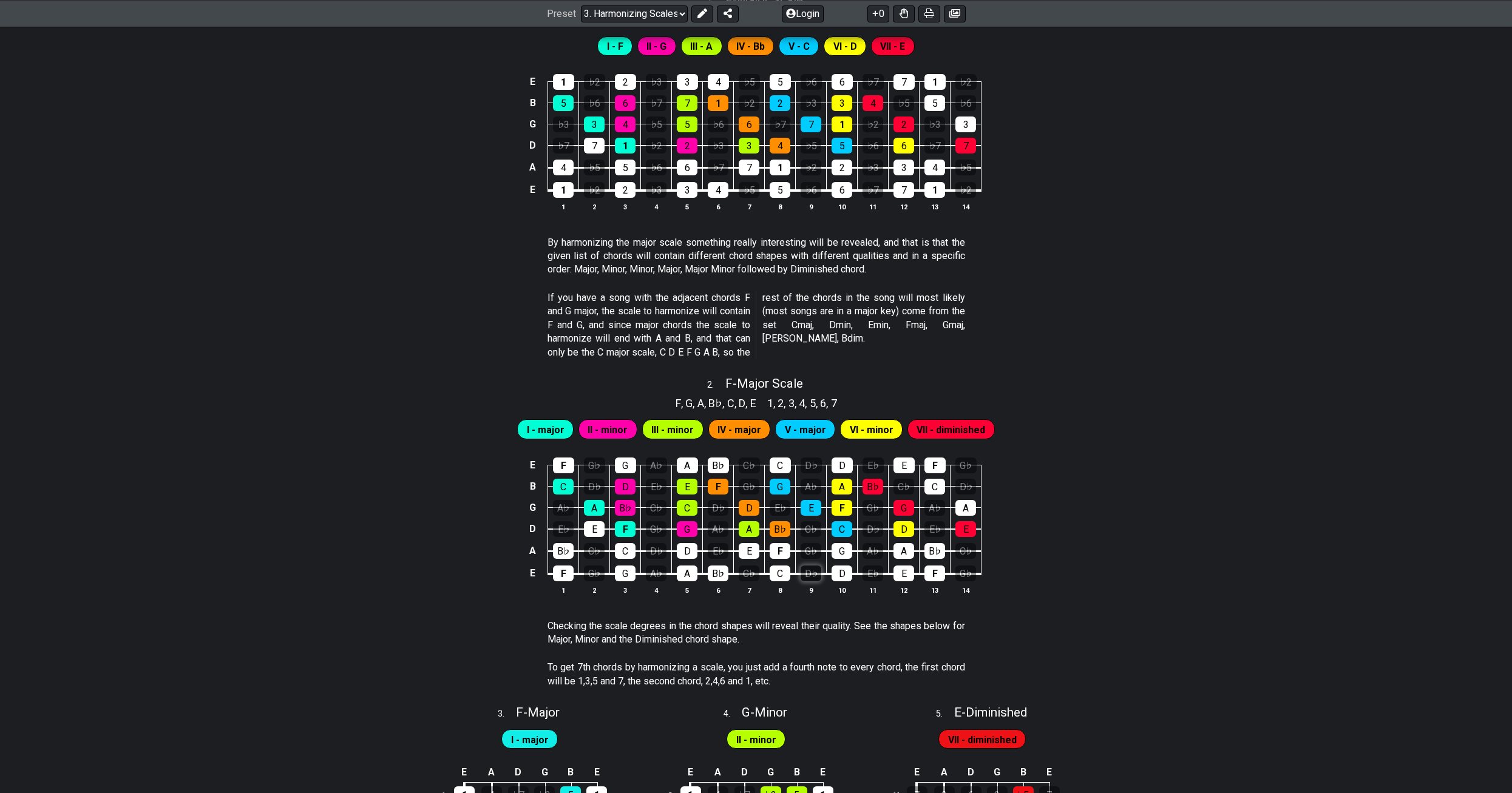
scroll to position [728, 0]
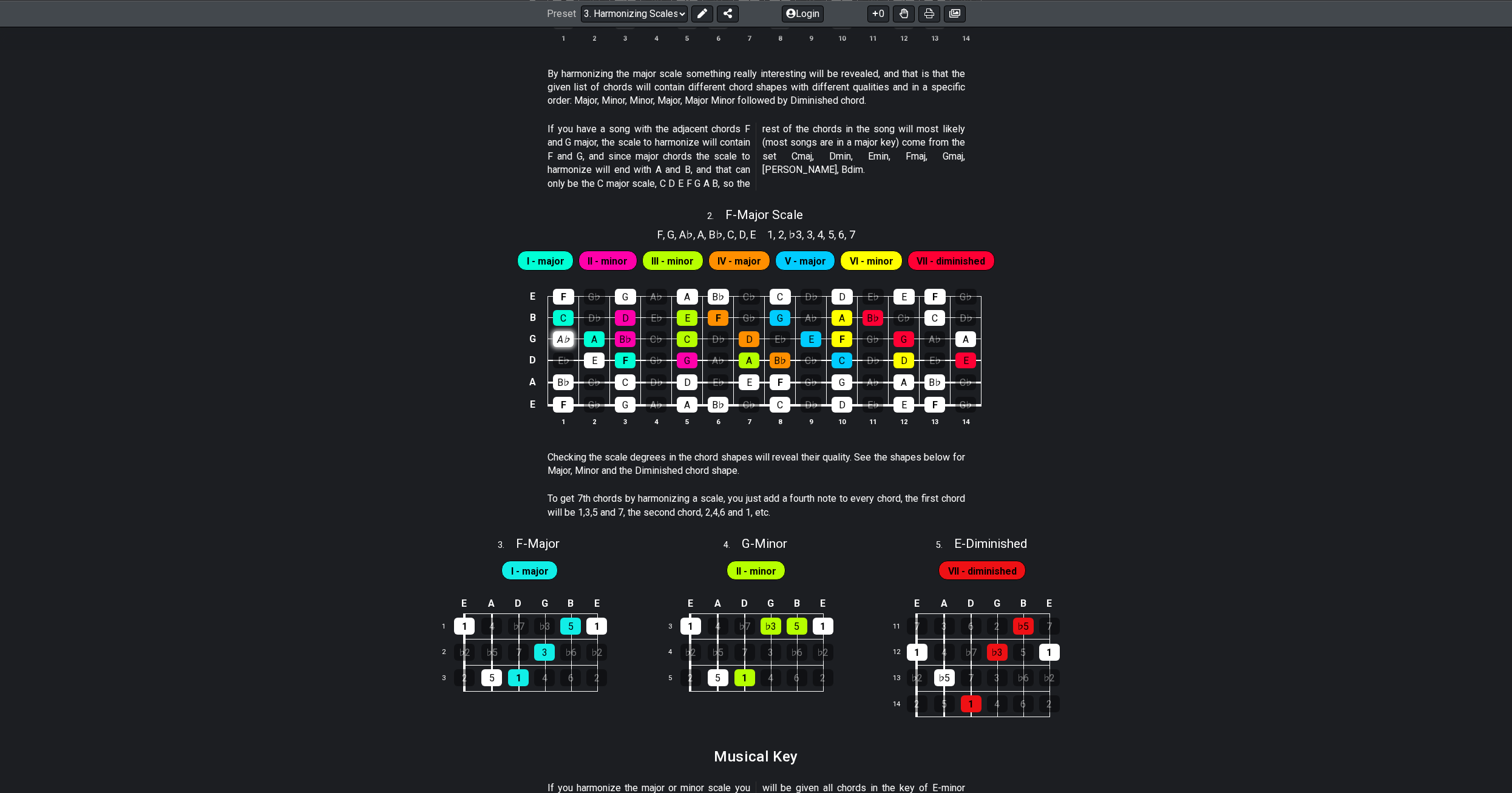
click at [557, 339] on div "A♭" at bounding box center [563, 339] width 20 height 16
click at [559, 339] on div "A♭" at bounding box center [563, 339] width 20 height 16
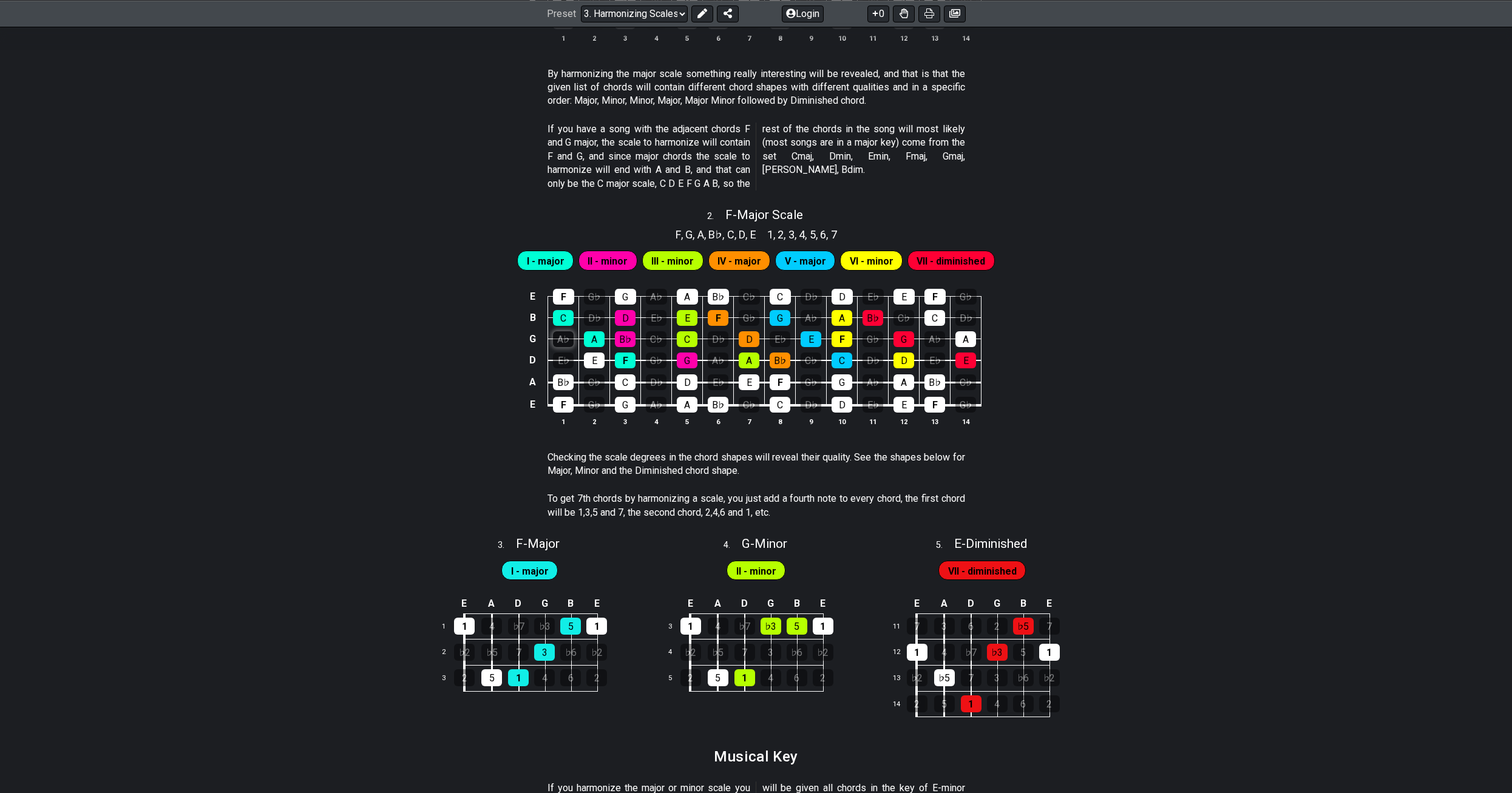
click at [559, 339] on div "A♭" at bounding box center [563, 339] width 20 height 16
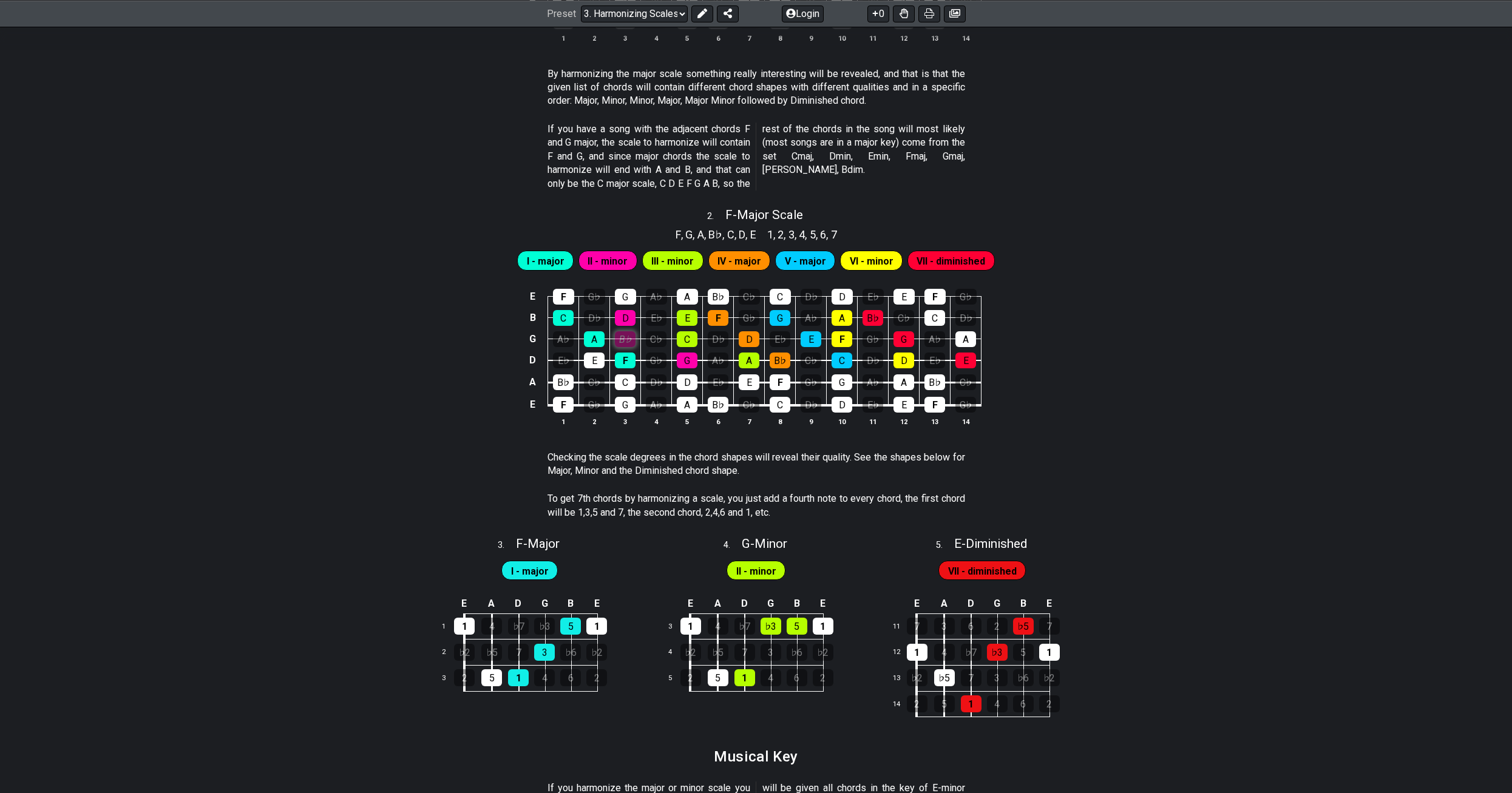
click at [621, 343] on div "B♭" at bounding box center [625, 339] width 20 height 16
click at [620, 317] on div "D" at bounding box center [625, 318] width 20 height 16
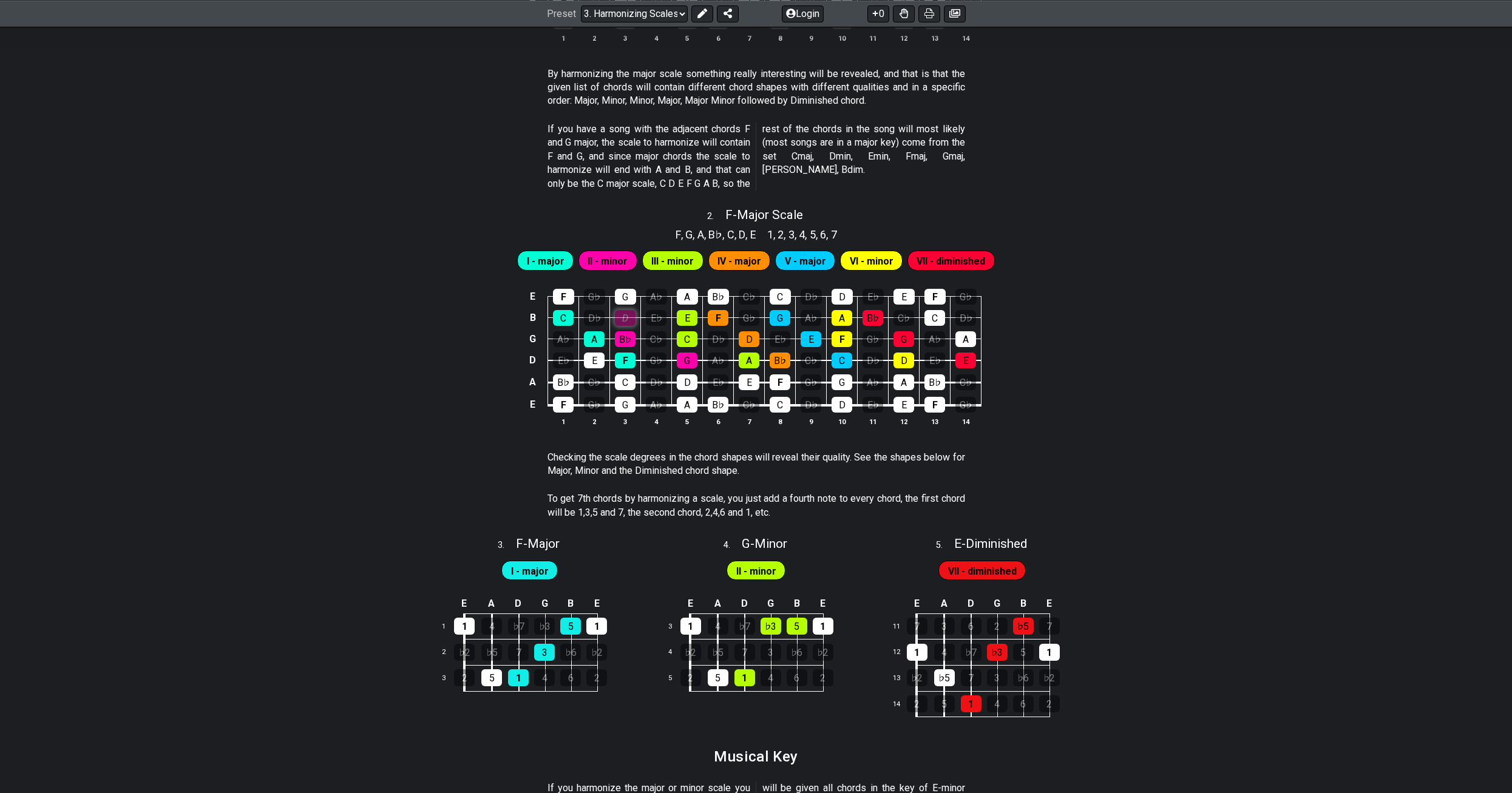
click at [620, 317] on div "D" at bounding box center [625, 318] width 20 height 16
click at [626, 298] on div "G" at bounding box center [625, 297] width 21 height 16
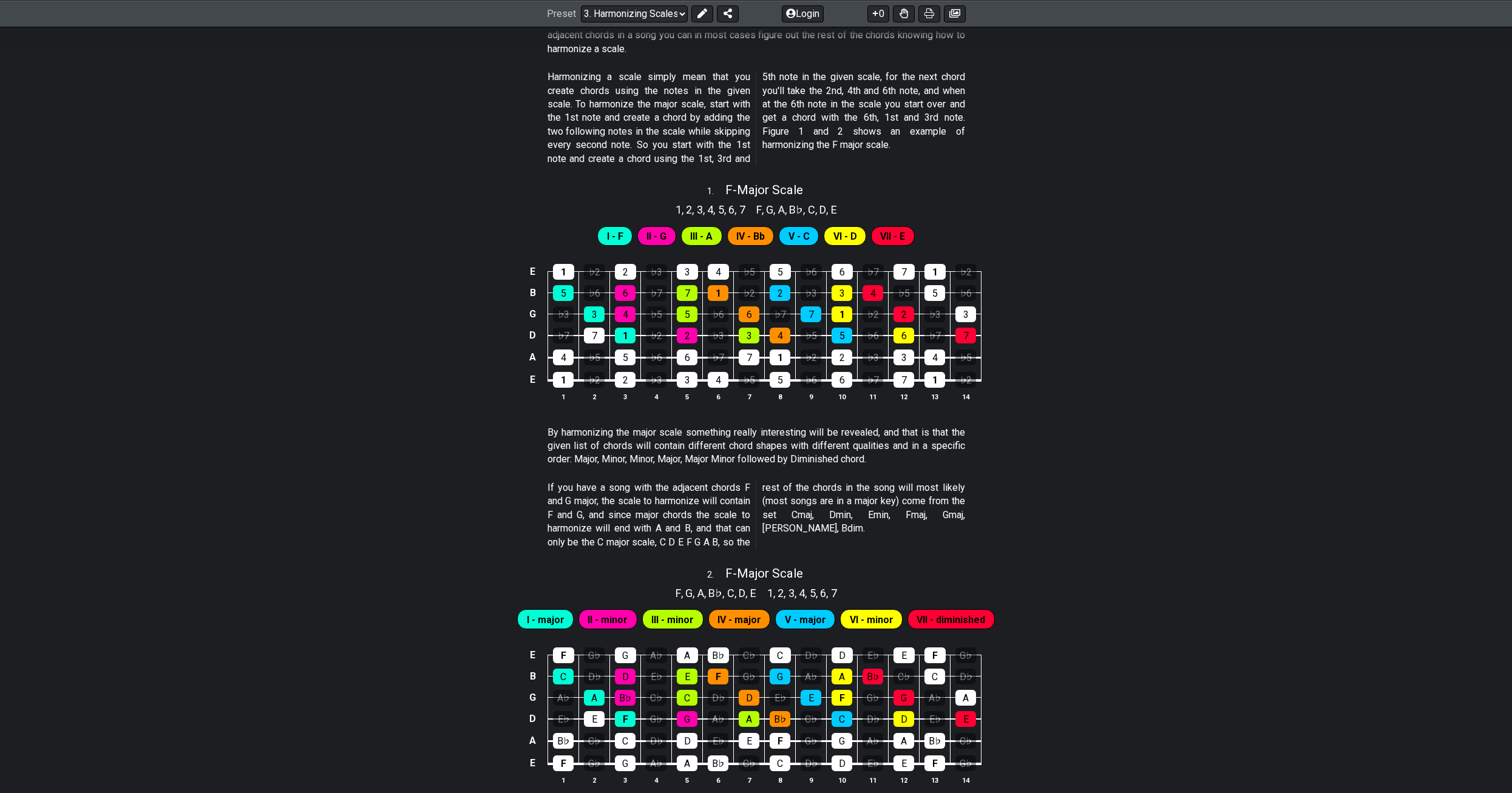
scroll to position [425, 0]
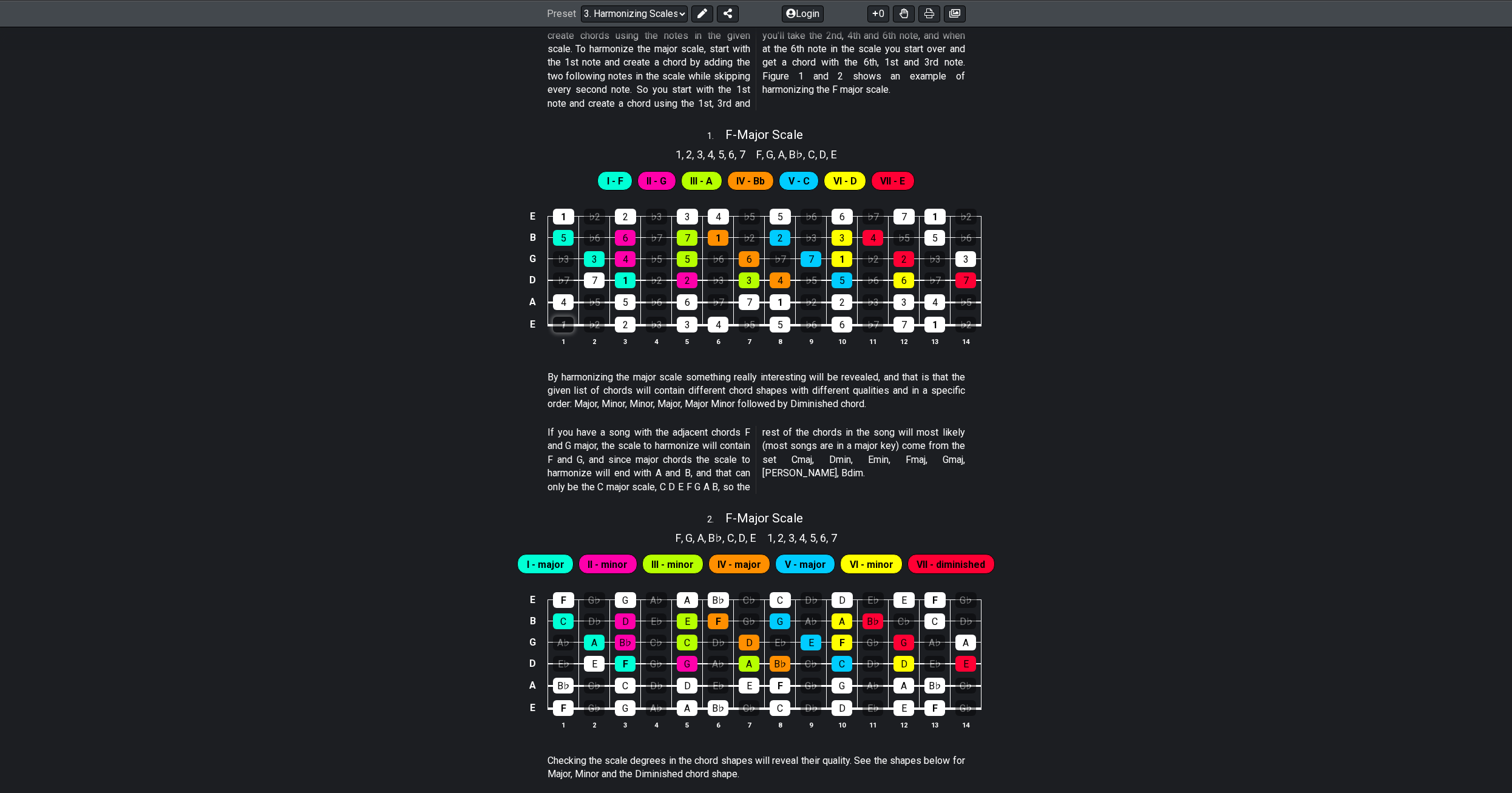
click at [563, 324] on div "1" at bounding box center [563, 325] width 20 height 16
click at [598, 254] on div "3" at bounding box center [594, 259] width 20 height 16
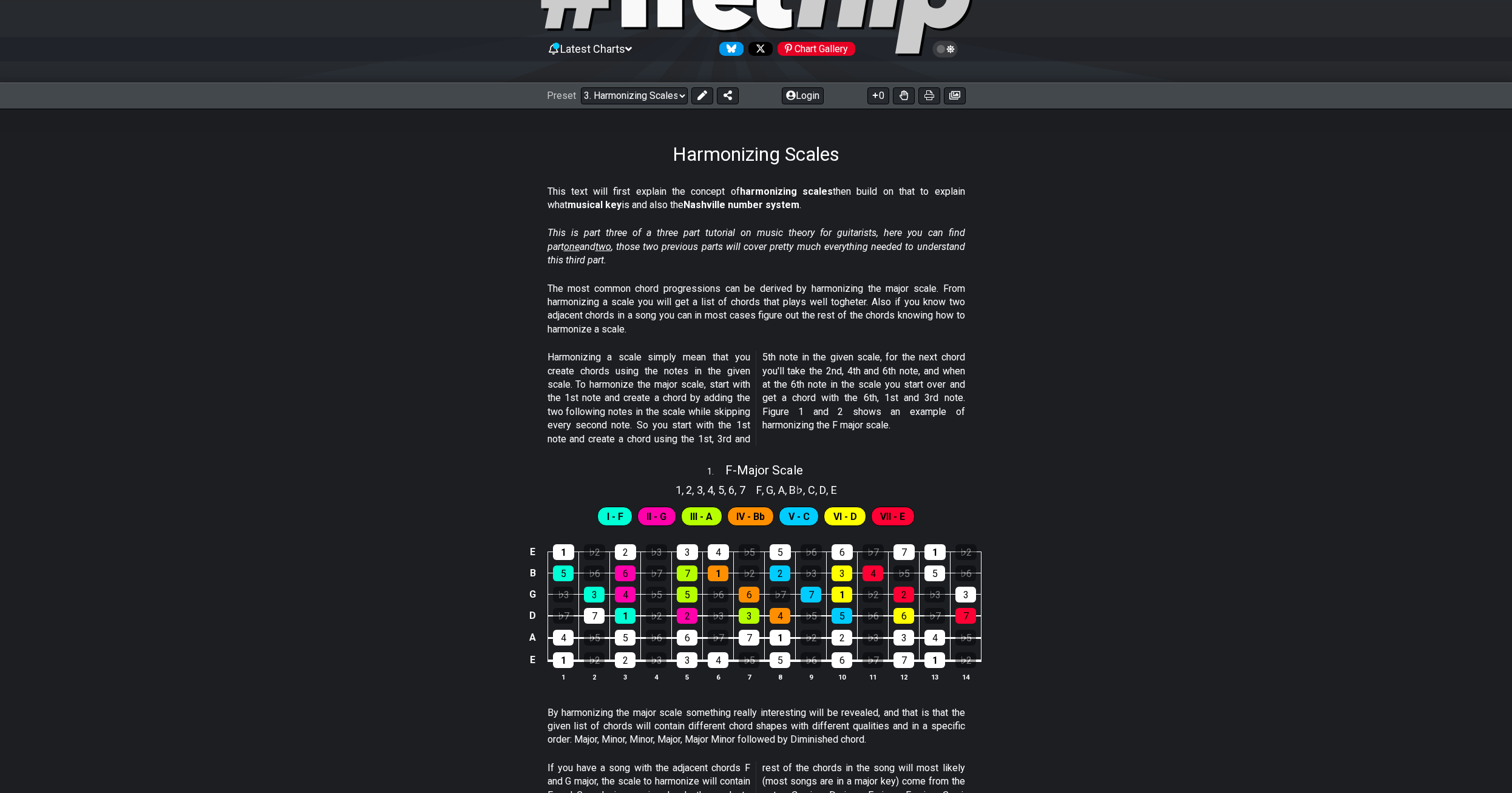
scroll to position [182, 0]
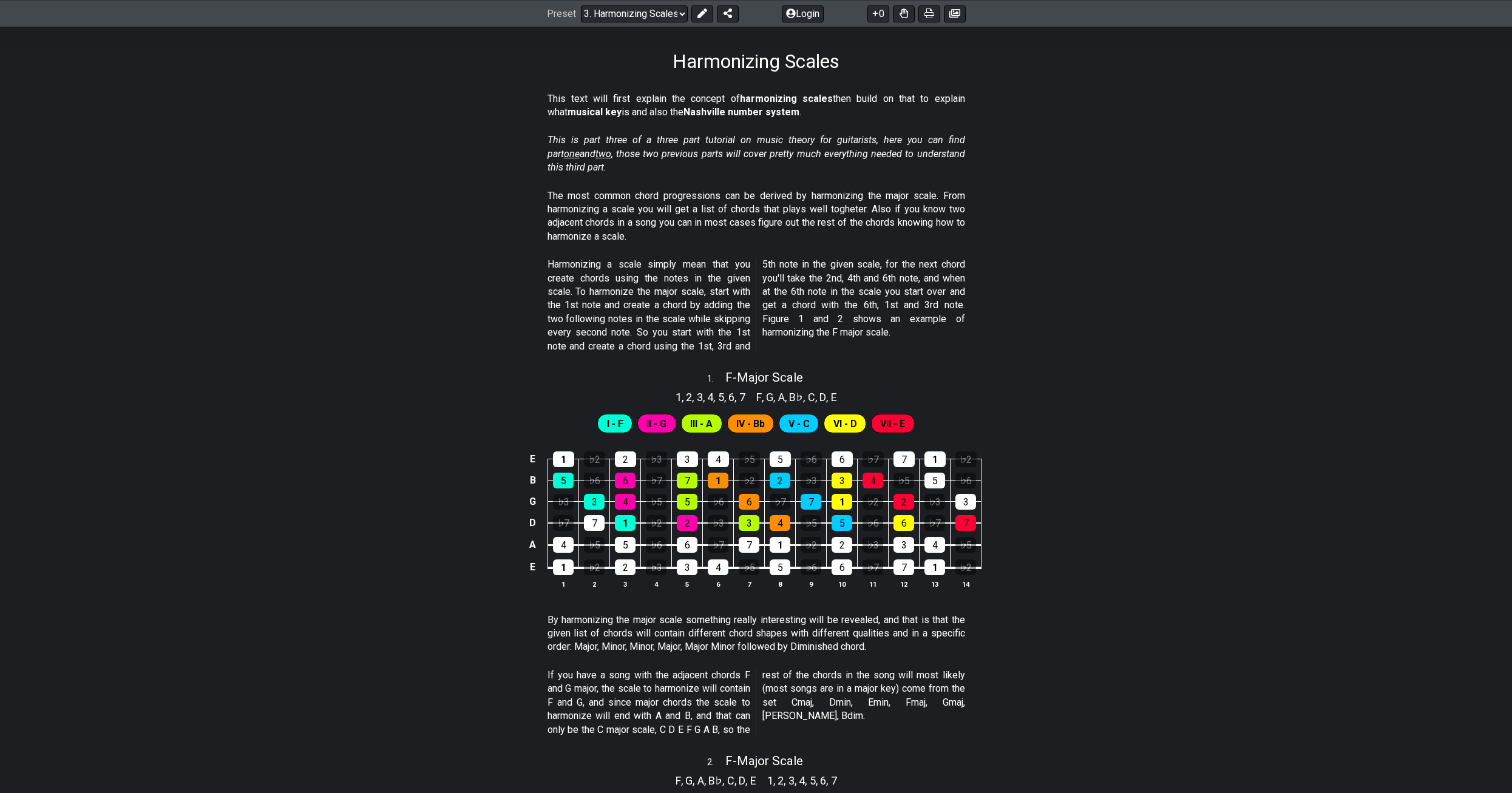
click at [620, 419] on span "I - F" at bounding box center [615, 424] width 17 height 18
click at [625, 483] on div "6" at bounding box center [625, 481] width 20 height 16
click at [627, 496] on div "4" at bounding box center [625, 502] width 20 height 16
click at [629, 476] on div "6" at bounding box center [625, 481] width 20 height 16
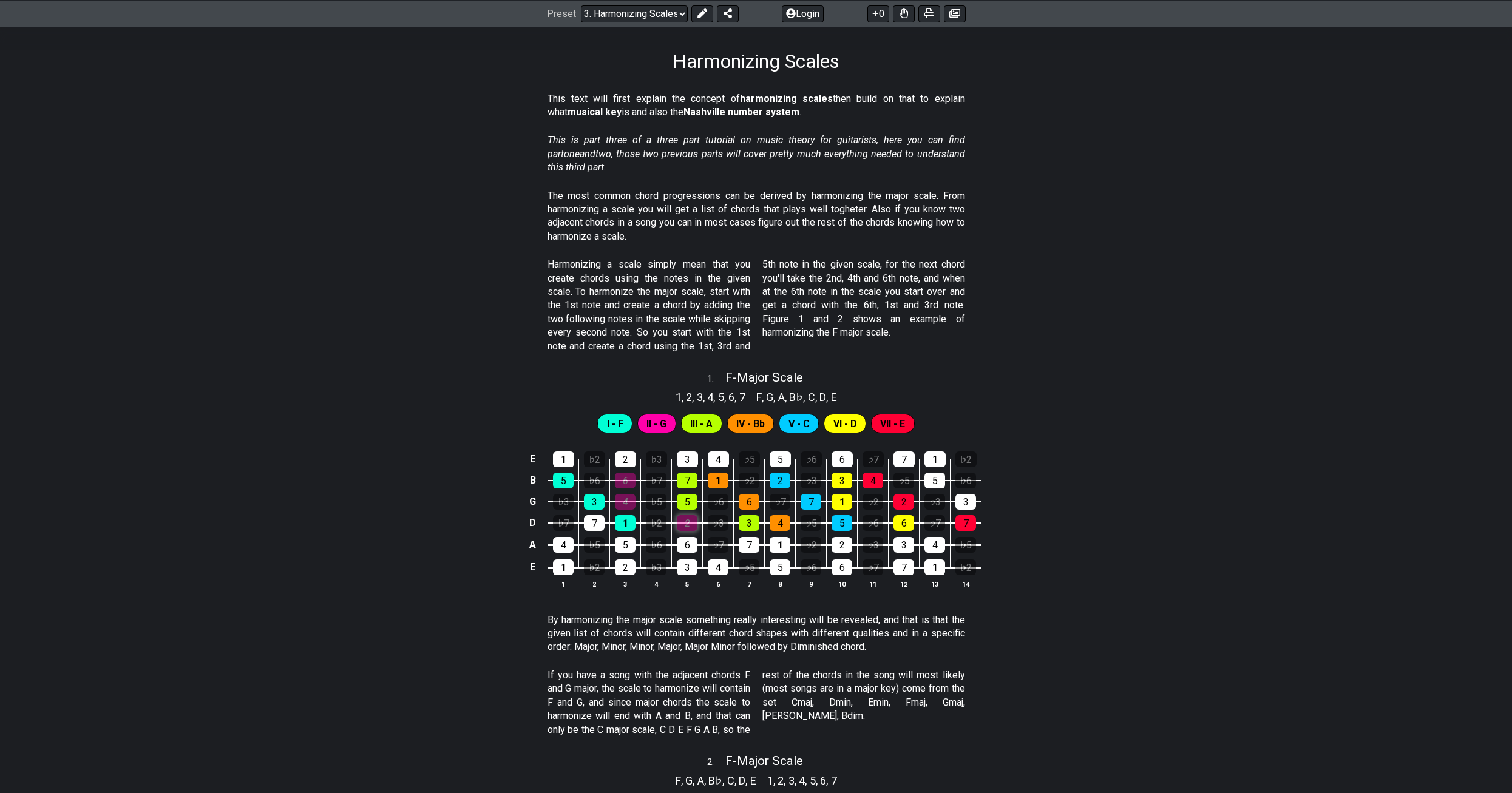
click at [685, 522] on div "2" at bounding box center [687, 523] width 20 height 16
click at [631, 499] on div "4" at bounding box center [625, 502] width 20 height 16
click at [625, 485] on div "6" at bounding box center [625, 481] width 20 height 16
click at [650, 476] on div "♭7" at bounding box center [656, 481] width 20 height 16
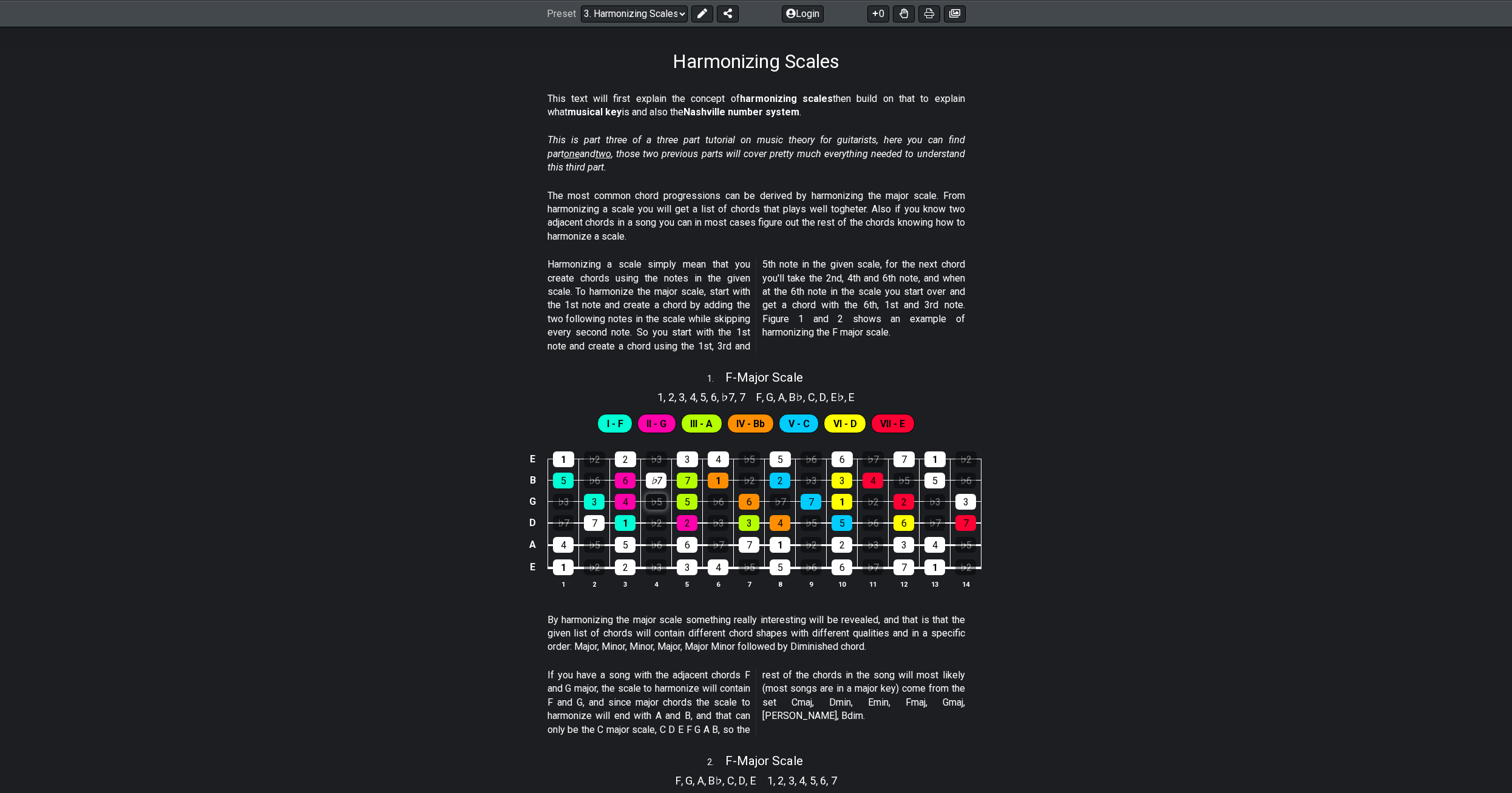
click at [655, 498] on div "♭5" at bounding box center [656, 502] width 20 height 16
click at [654, 522] on div "♭2" at bounding box center [656, 523] width 20 height 16
click at [653, 504] on div "♭5" at bounding box center [656, 502] width 20 height 16
click at [656, 483] on div "♭7" at bounding box center [656, 481] width 20 height 16
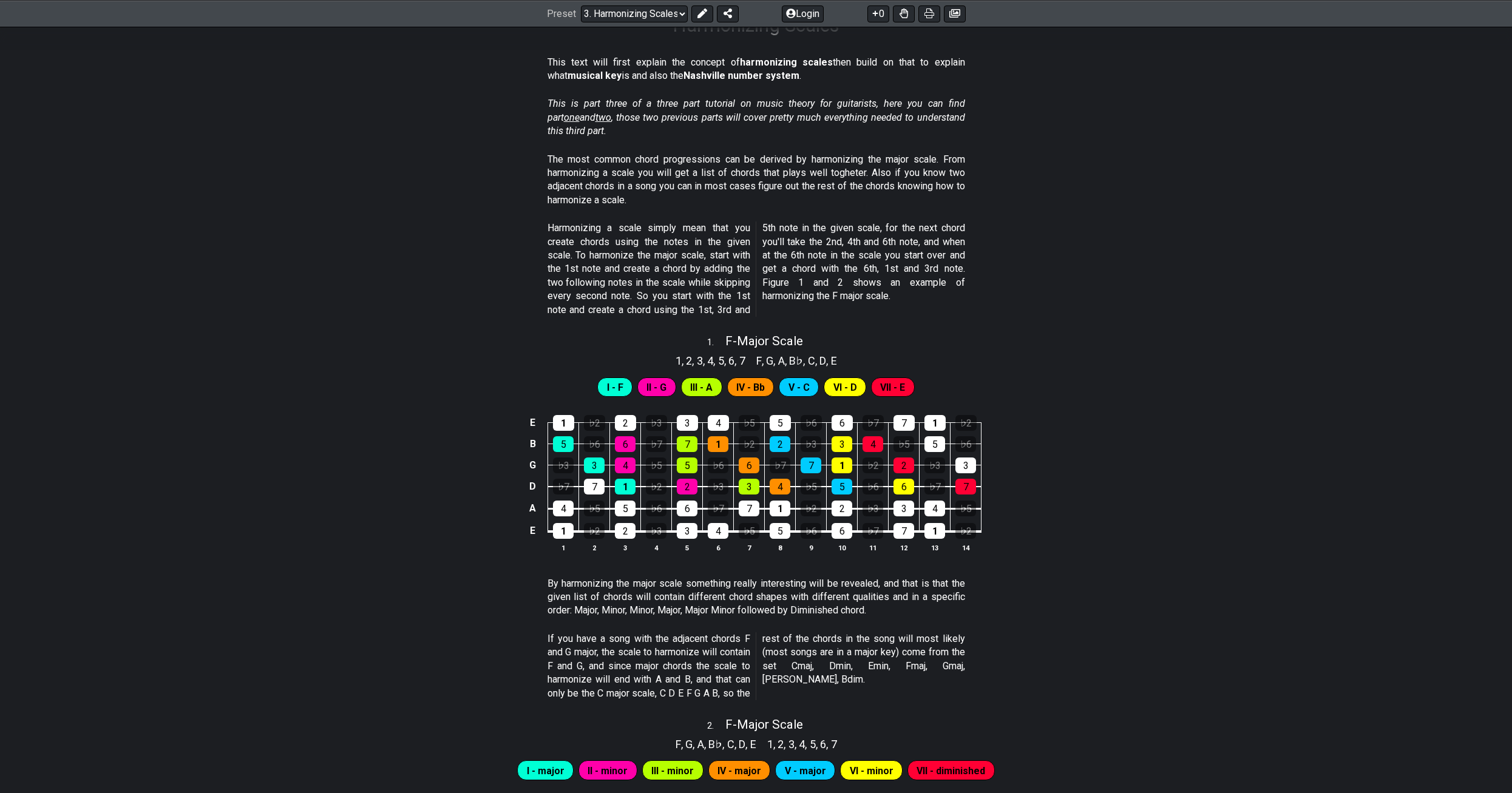
scroll to position [121, 0]
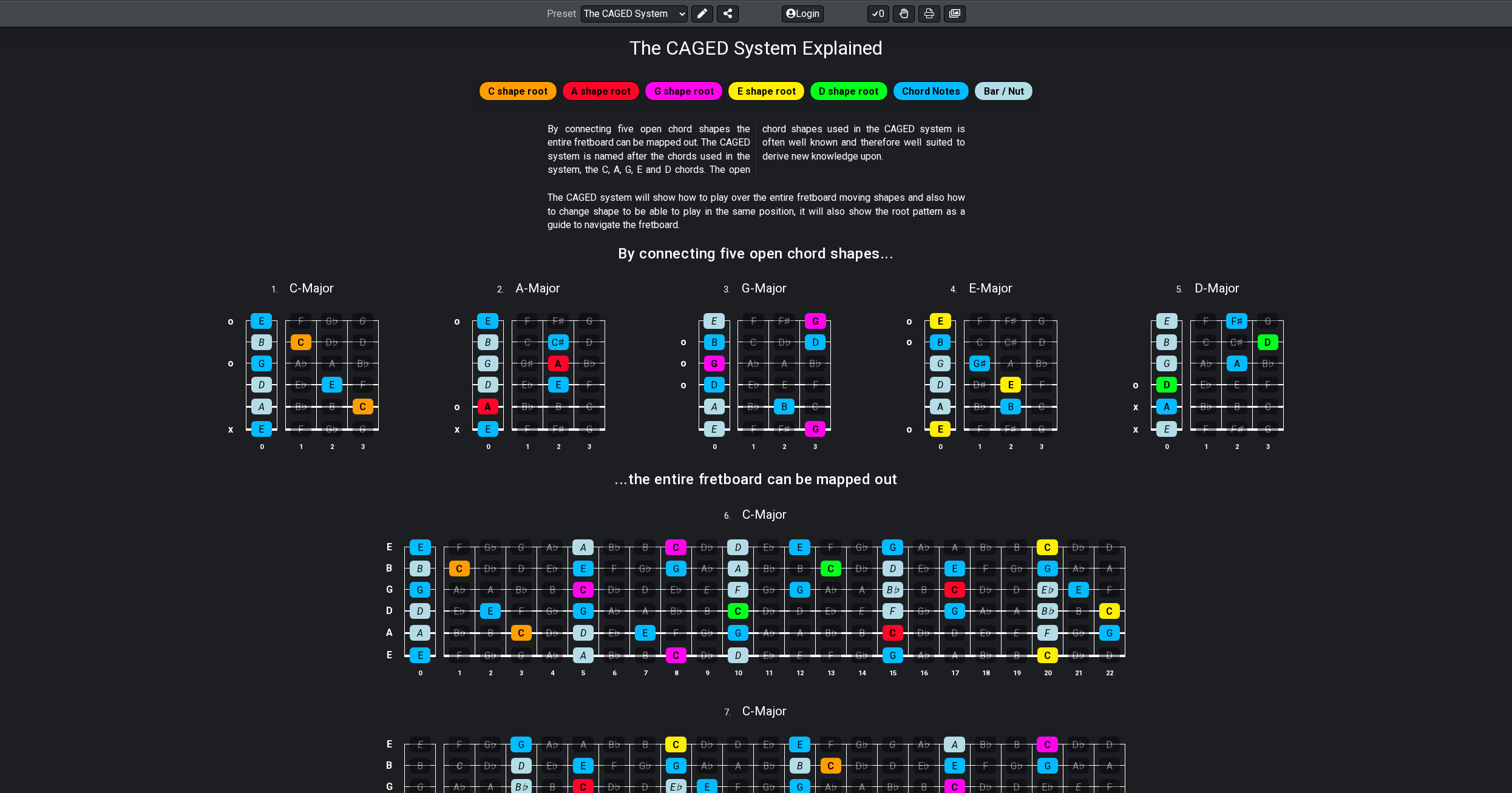
scroll to position [182, 0]
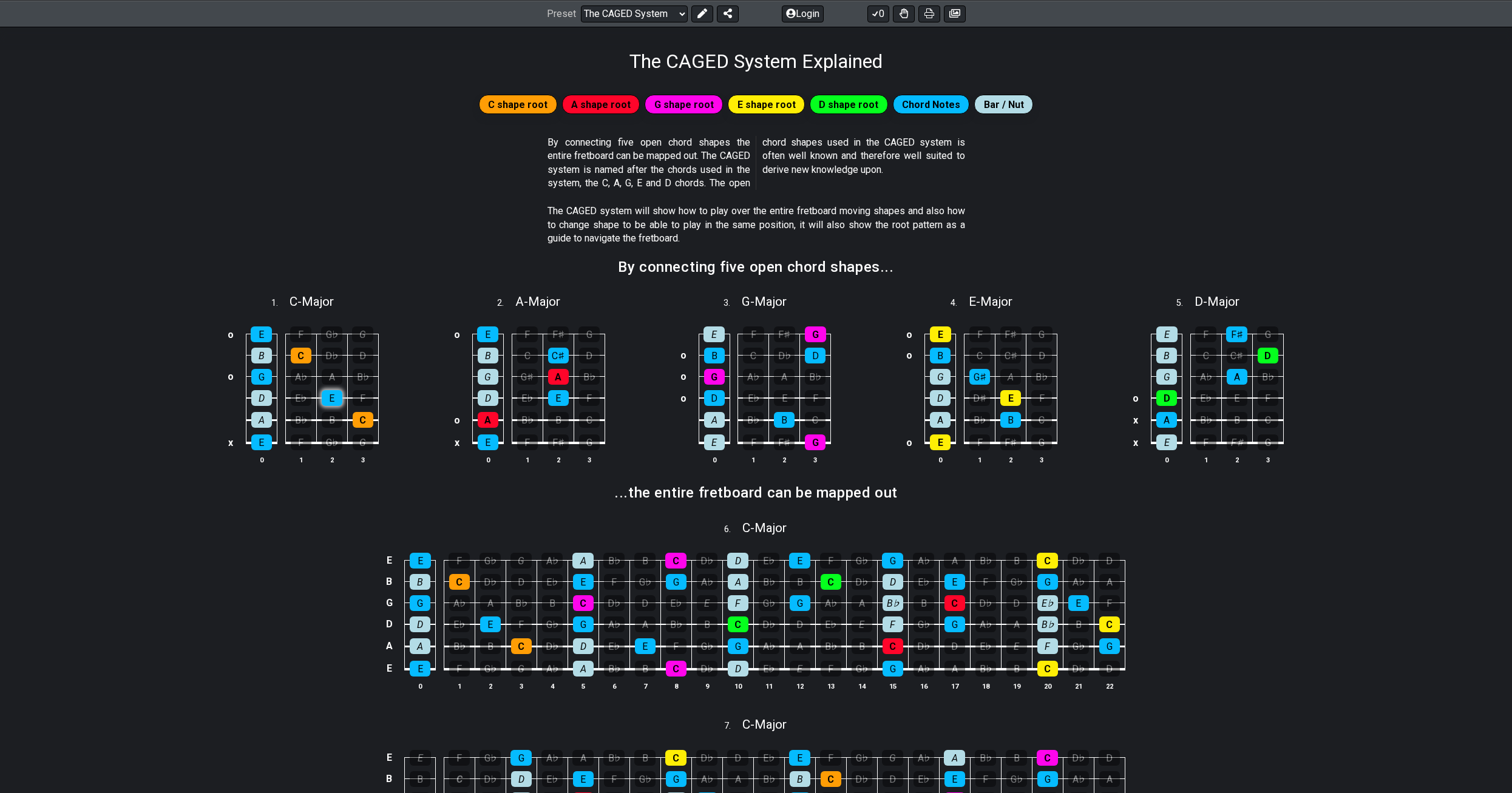
click at [335, 399] on div "E" at bounding box center [331, 398] width 20 height 16
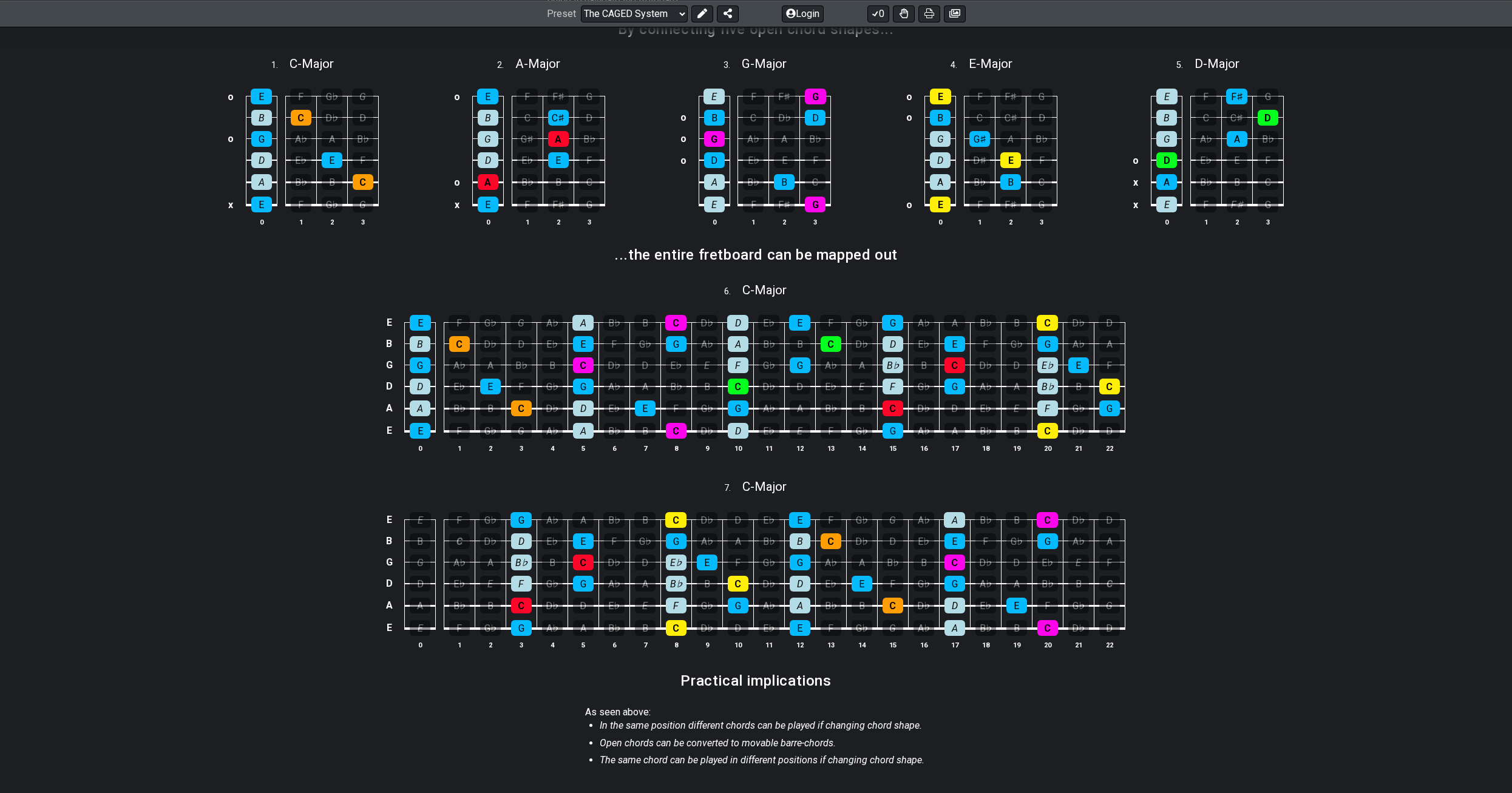
scroll to position [425, 0]
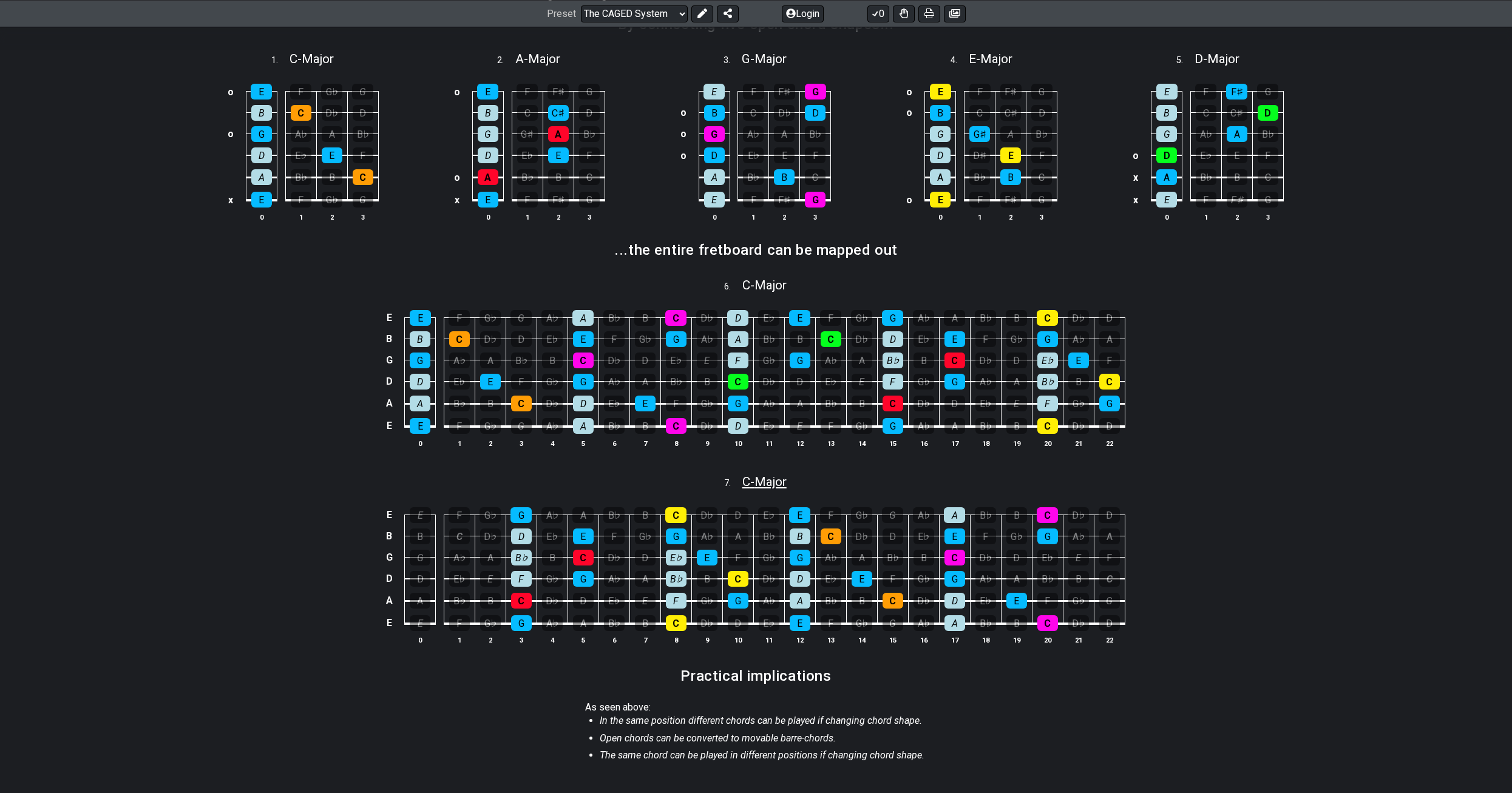
click at [765, 483] on span "C - Major" at bounding box center [764, 482] width 44 height 15
select select "C"
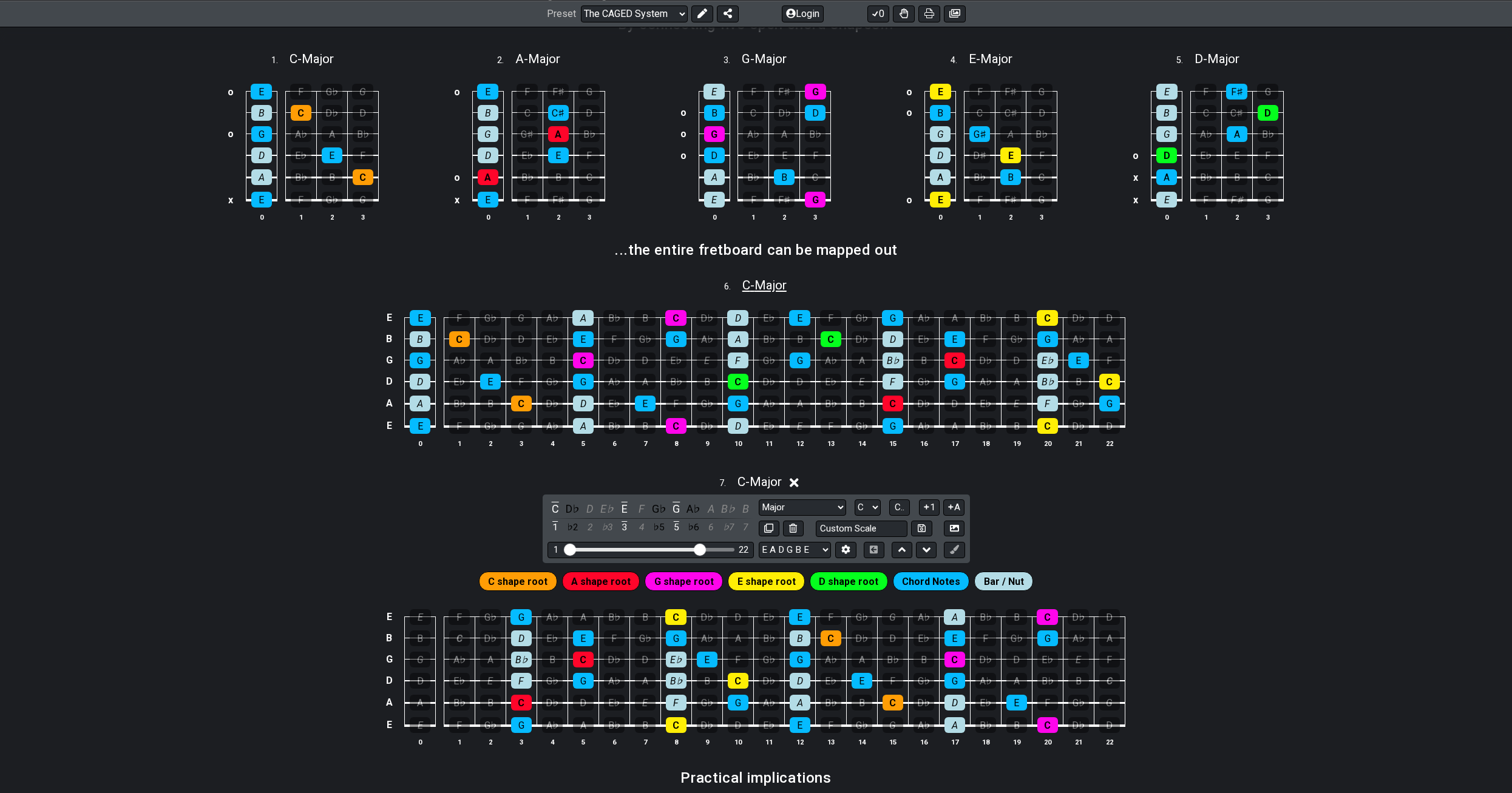
click at [771, 287] on span "C - Major" at bounding box center [764, 285] width 44 height 15
select select "C"
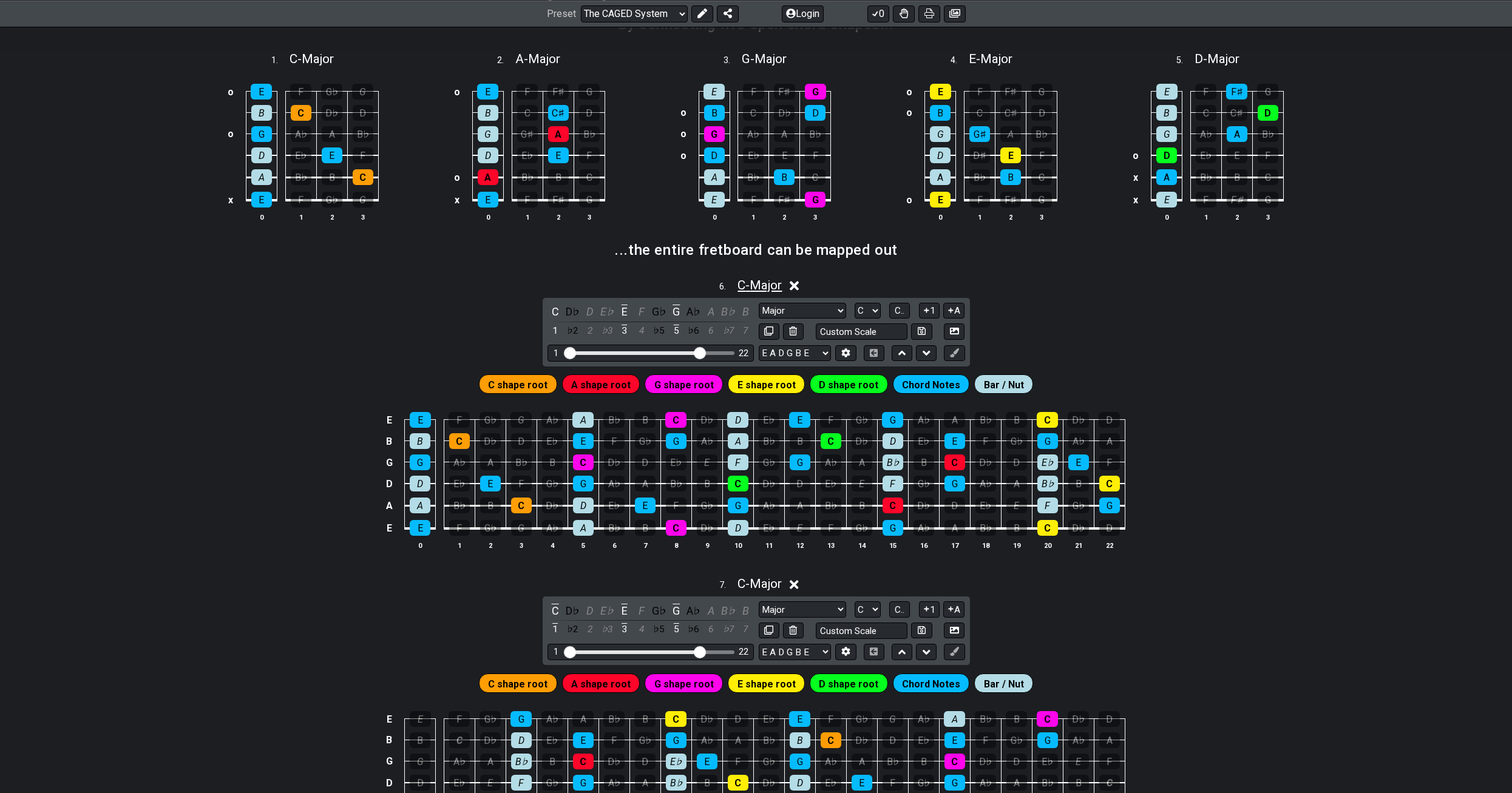
click at [765, 287] on span "C - Major" at bounding box center [759, 285] width 44 height 15
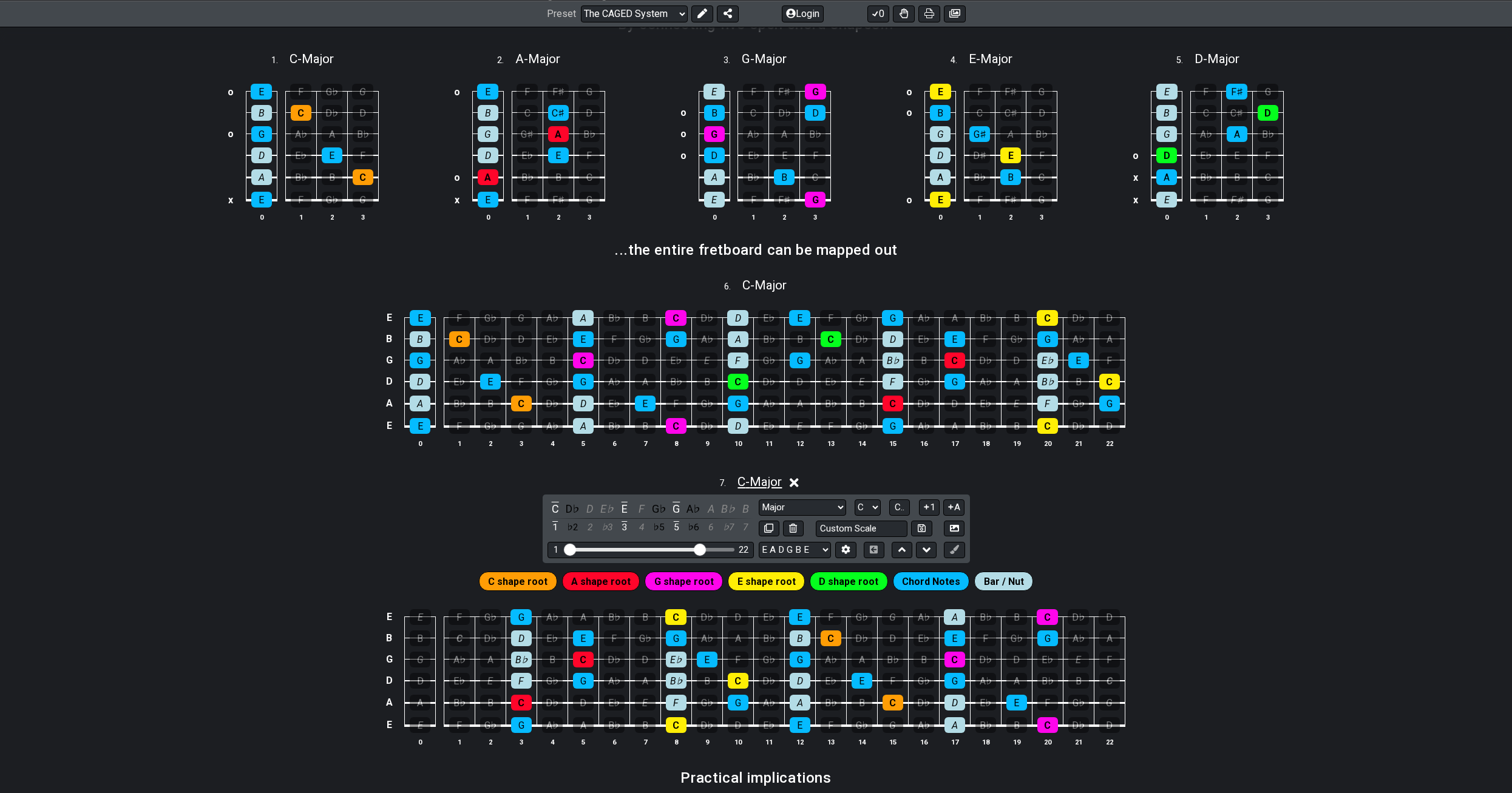
click at [748, 475] on span "C - Major" at bounding box center [759, 482] width 44 height 15
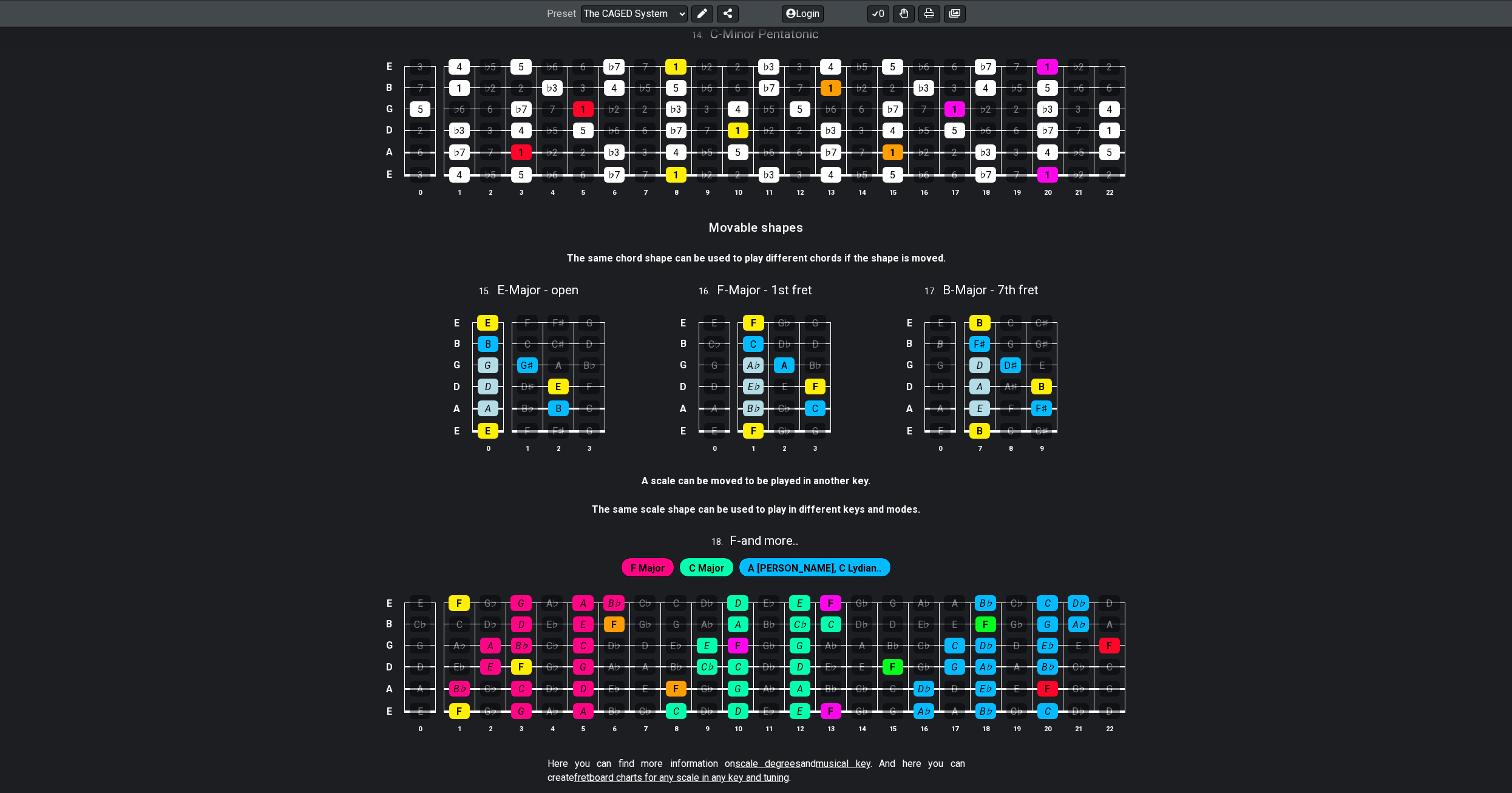
scroll to position [2629, 0]
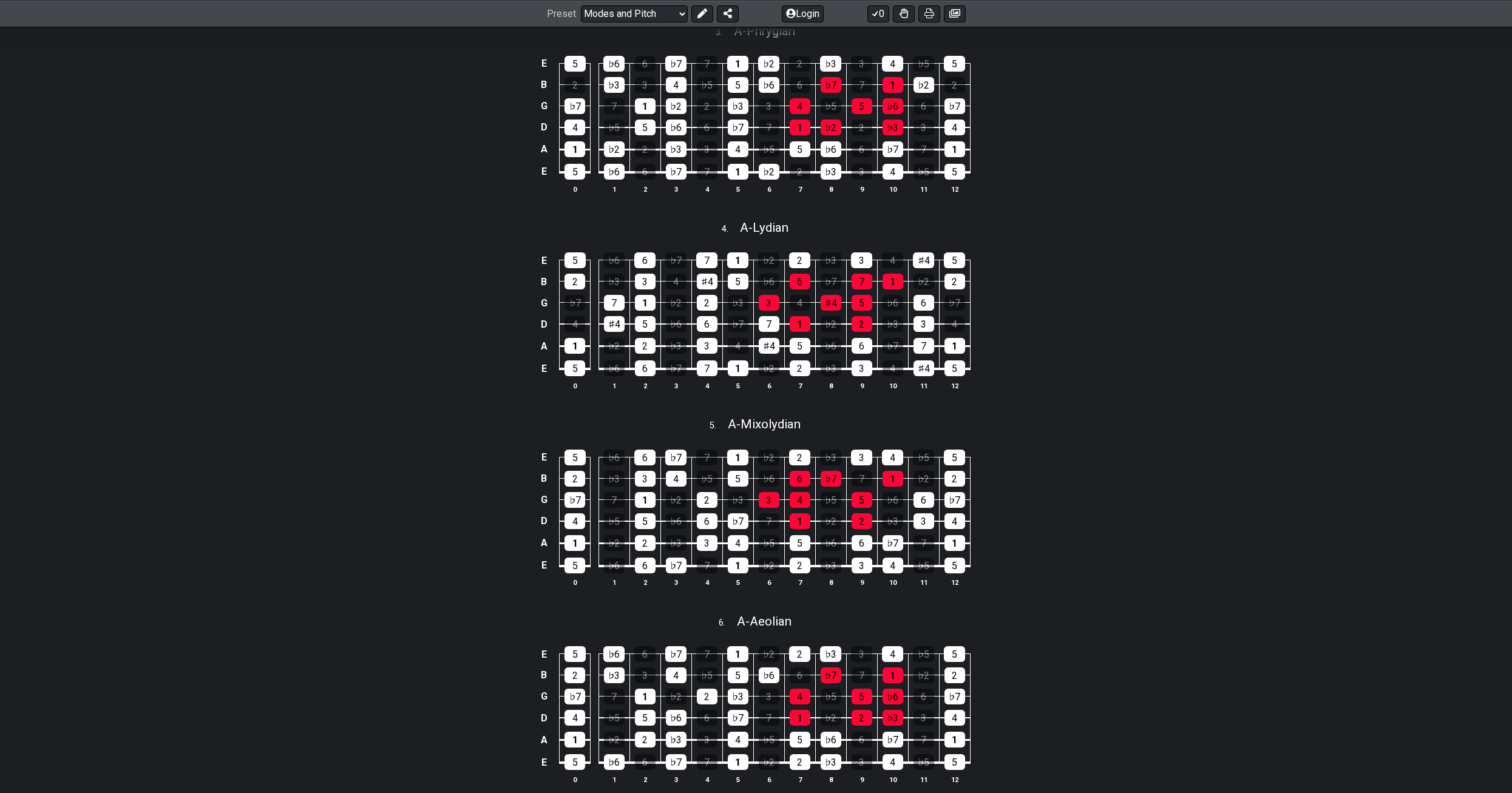
scroll to position [727, 0]
